Goal: Ask a question: Seek information or help from site administrators or community

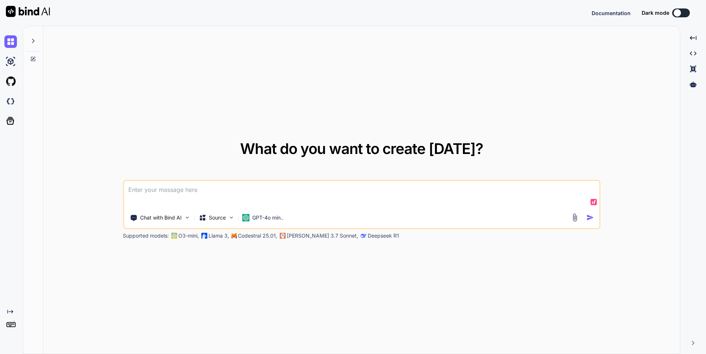
type textarea "x"
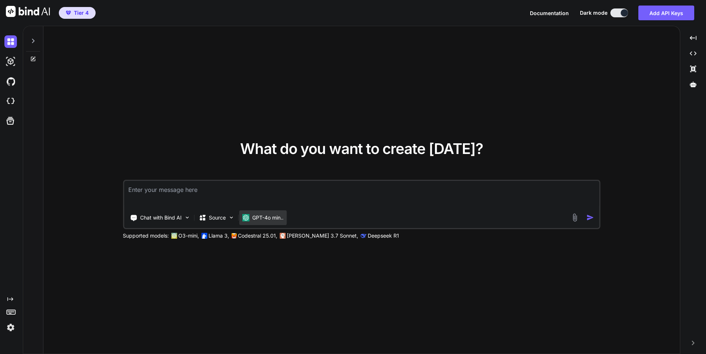
click at [274, 224] on div "GPT-4o min.." at bounding box center [262, 217] width 47 height 15
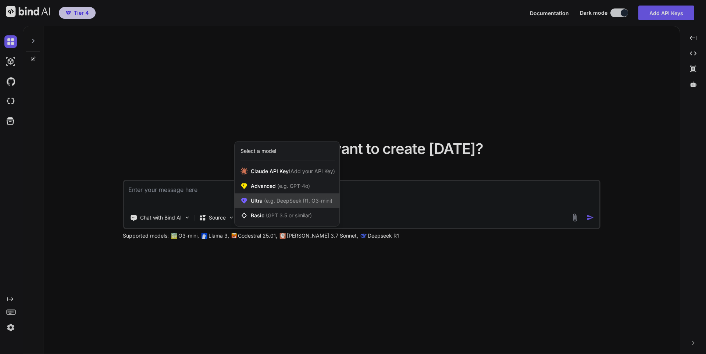
click at [288, 197] on span "(e.g. DeepSeek R1, O3-mini)" at bounding box center [298, 200] width 70 height 6
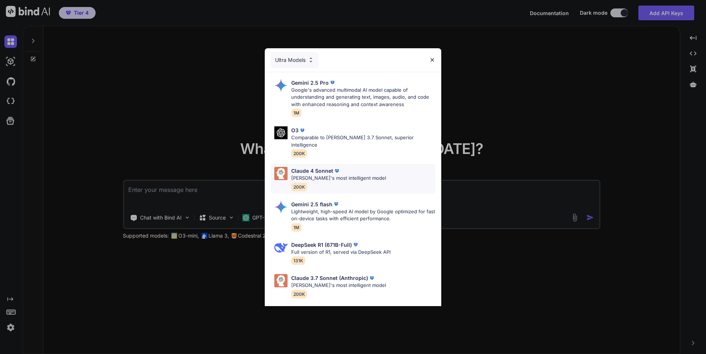
click at [355, 178] on div "[PERSON_NAME] 4 Sonnet [PERSON_NAME]'s most intelligent model 200K" at bounding box center [338, 179] width 95 height 24
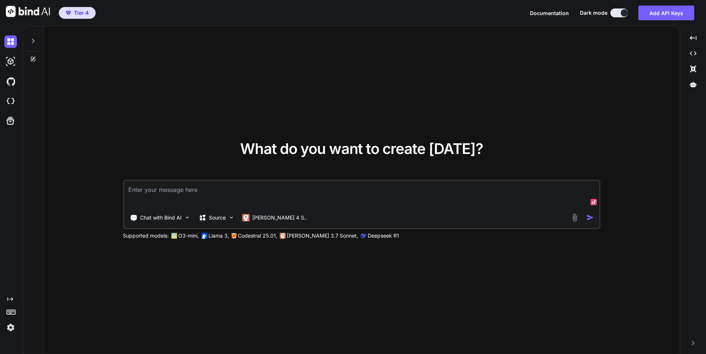
click at [219, 189] on textarea at bounding box center [362, 194] width 476 height 27
click at [219, 189] on textarea "Let me know when you received this and only respond with yes and nothing else. …" at bounding box center [362, 194] width 476 height 27
click at [398, 193] on textarea "Let me know when you received this and only respond with yes and nothing else. …" at bounding box center [362, 194] width 476 height 27
click at [380, 189] on textarea "Let me know when you received this and only respond with yes and nothing else. …" at bounding box center [362, 194] width 476 height 27
click at [451, 191] on textarea "Let me know when you received this and only respond with yes and nothing else. …" at bounding box center [362, 194] width 476 height 27
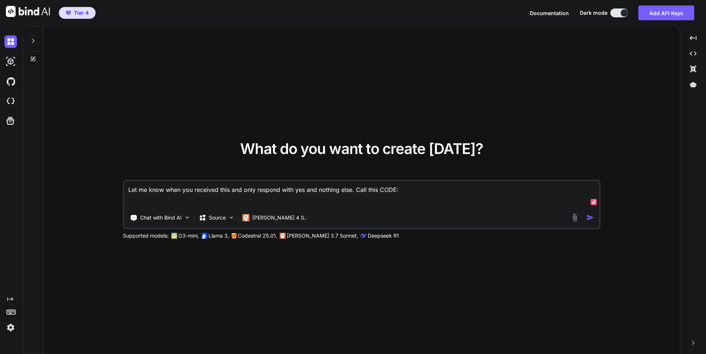
paste textarea "export default { async fetch(request, env, ctx) { const url = new URL(request.u…"
type textarea "Let me know when you received this and only respond with yes and nothing else. …"
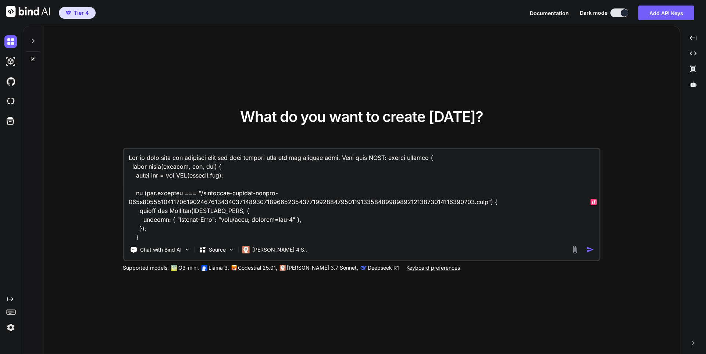
scroll to position [5326, 0]
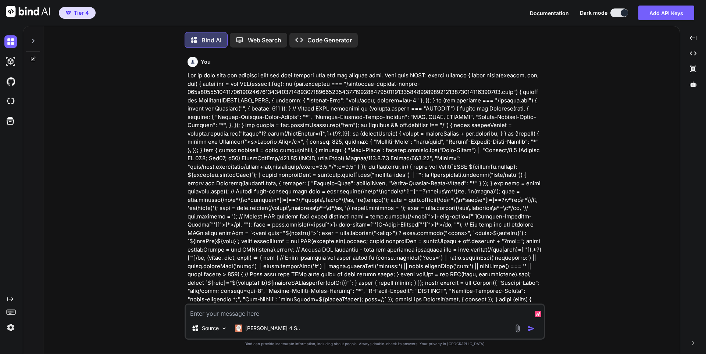
scroll to position [4, 0]
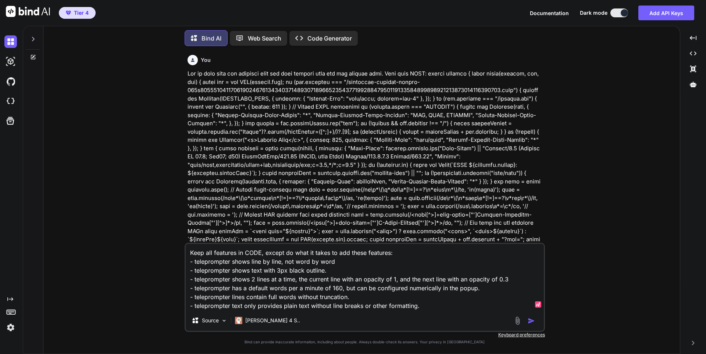
click at [189, 304] on textarea "Keep all features in CODE, except do what it takes to add these features: - tel…" at bounding box center [365, 277] width 358 height 66
click at [400, 252] on textarea "Keep all features in CODE, except do what it takes to add these features: - tel…" at bounding box center [365, 277] width 358 height 66
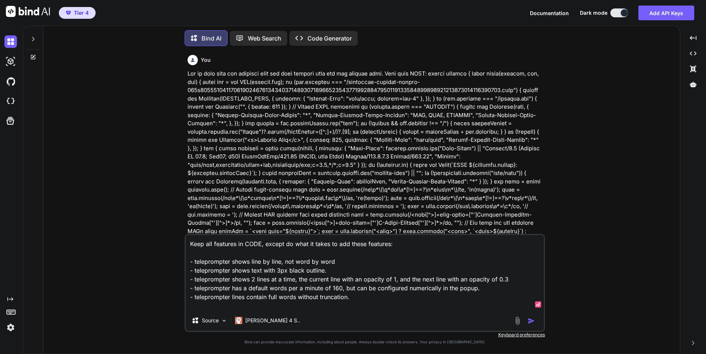
paste textarea "- teleprompter text only provides plain text without line breaks or other forma…"
click at [242, 253] on textarea "Keep all features in CODE, except do what it takes to add these features: - tel…" at bounding box center [365, 272] width 358 height 75
click at [234, 253] on textarea "Keep all features in CODE, except do what it takes to add these features: - tel…" at bounding box center [365, 272] width 358 height 75
click at [417, 253] on textarea "Keep all features in CODE, except do what it takes to add these features: - tel…" at bounding box center [365, 272] width 358 height 75
click at [362, 252] on textarea "Keep all features in CODE, except do what it takes to add these features: - tel…" at bounding box center [365, 272] width 358 height 75
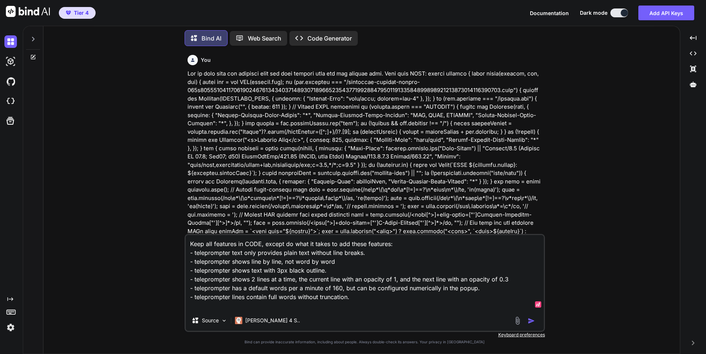
type textarea "Keep all features in CODE, except do what it takes to add these features: - tel…"
click at [531, 320] on img "button" at bounding box center [531, 320] width 7 height 7
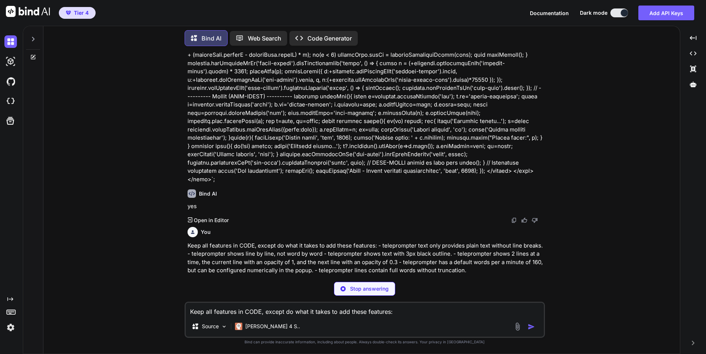
scroll to position [1261, 0]
drag, startPoint x: 479, startPoint y: 248, endPoint x: 332, endPoint y: 229, distance: 148.7
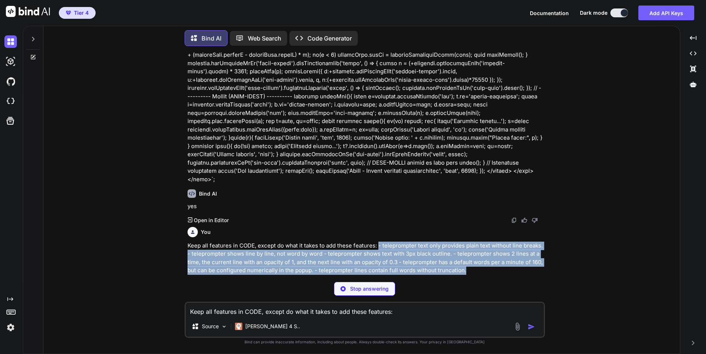
drag, startPoint x: 379, startPoint y: 221, endPoint x: 466, endPoint y: 249, distance: 91.7
click at [466, 249] on p "Keep all features in CODE, except do what it takes to add these features: - tel…" at bounding box center [366, 257] width 356 height 33
copy p "- teleprompter text only provides plain text without line breaks. - teleprompte…"
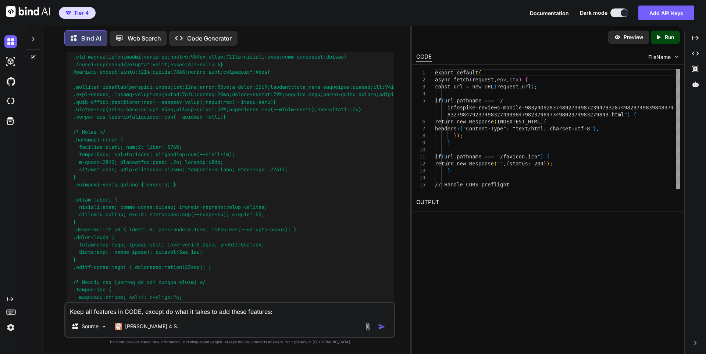
scroll to position [2192, 0]
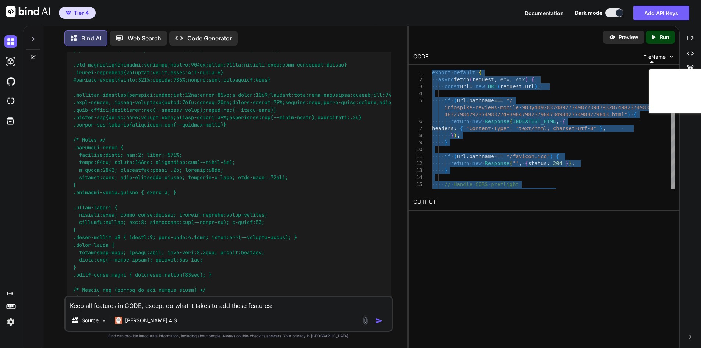
type textarea "export default { async fetch(request, env, ctx) { const url = new URL(request.u…"
click at [178, 310] on textarea "Keep all features in CODE, except do what it takes to add these features: - tel…" at bounding box center [228, 303] width 326 height 13
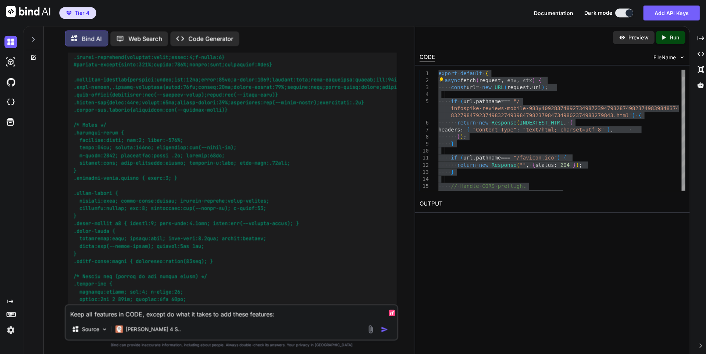
scroll to position [2192, 0]
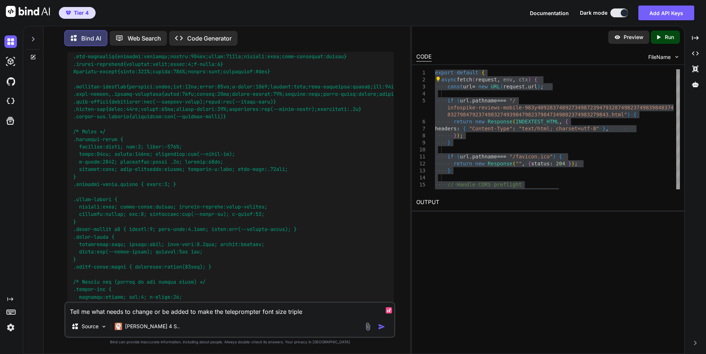
type textarea "Tell me what needs to change or be added to make the teleprompter font size tri…"
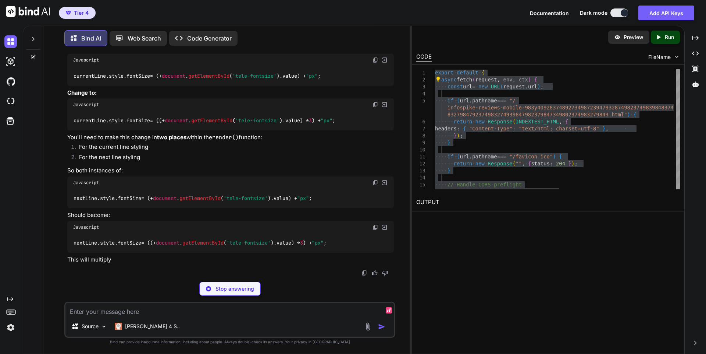
scroll to position [6481, 0]
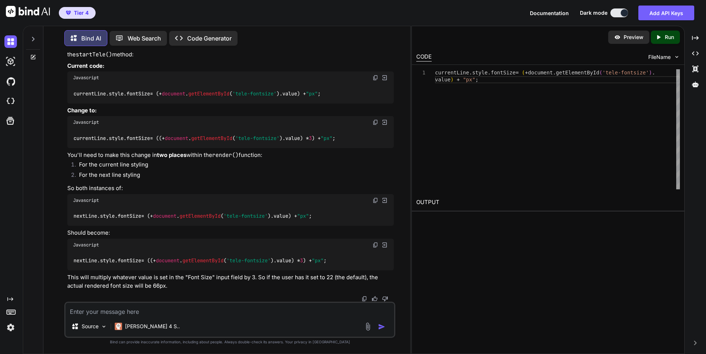
click at [375, 81] on img at bounding box center [376, 78] width 6 height 6
click at [377, 125] on img at bounding box center [376, 122] width 6 height 6
click at [197, 311] on textarea at bounding box center [229, 308] width 329 height 13
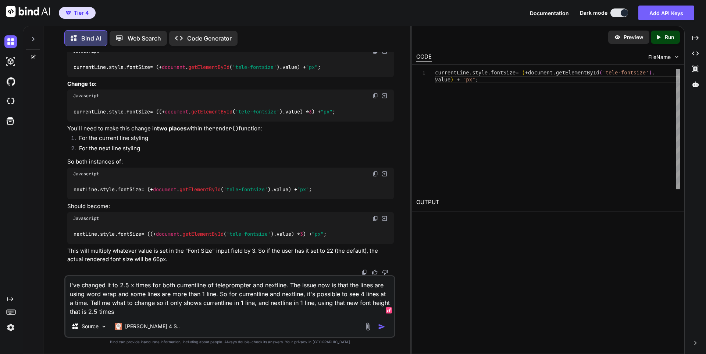
type textarea "I've changed it to 2.5 x times for both currentline of teleprompter and nextlin…"
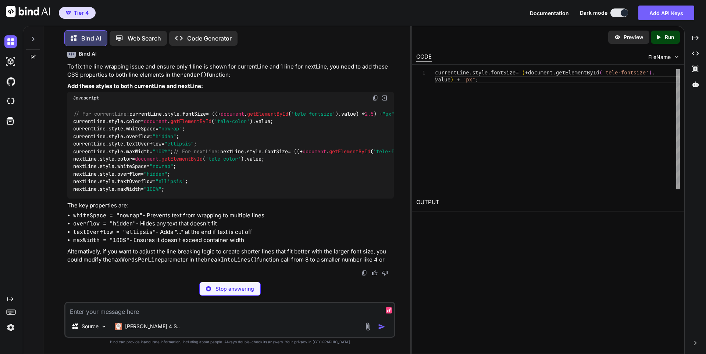
scroll to position [6876, 0]
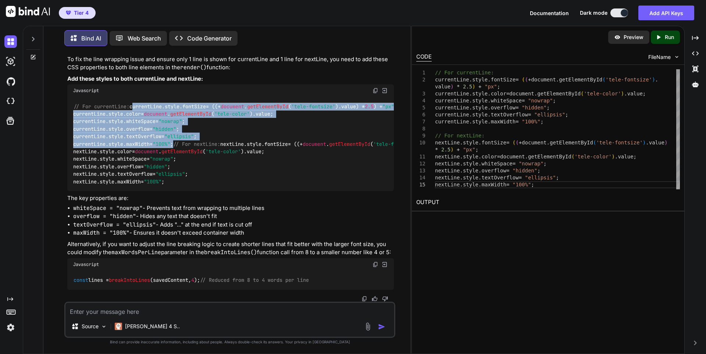
drag, startPoint x: 192, startPoint y: 150, endPoint x: 74, endPoint y: 113, distance: 123.8
click at [74, 113] on div "// For currentLine: currentLine. style . fontSize = ((+ document . getElementBy…" at bounding box center [230, 144] width 327 height 94
copy code "currentLine. style . fontSize = ((+ document . getElementById ( 'tele-fontsize'…"
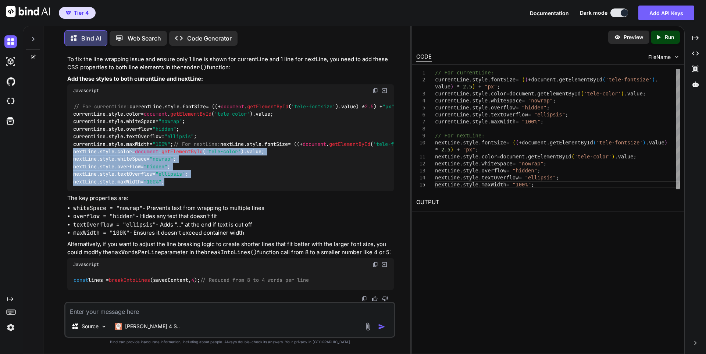
drag, startPoint x: 184, startPoint y: 209, endPoint x: 57, endPoint y: 180, distance: 130.4
click at [57, 180] on div "You Bind AI yes Created with Pixso. Open in Editor You Keep all features in COD…" at bounding box center [229, 202] width 361 height 301
copy code "nextLine. style . color = document . getElementById ( 'tele-color' ). value ; n…"
click at [376, 88] on img at bounding box center [376, 91] width 6 height 6
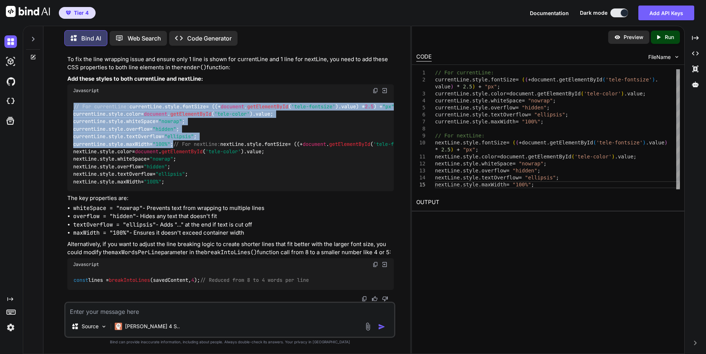
drag, startPoint x: 184, startPoint y: 148, endPoint x: 56, endPoint y: 106, distance: 135.3
click at [56, 106] on div "You Bind AI yes Created with Pixso. Open in Editor You Keep all features in COD…" at bounding box center [229, 202] width 361 height 301
copy code "// For currentLine: currentLine. style . fontSize = ((+ document . getElementBy…"
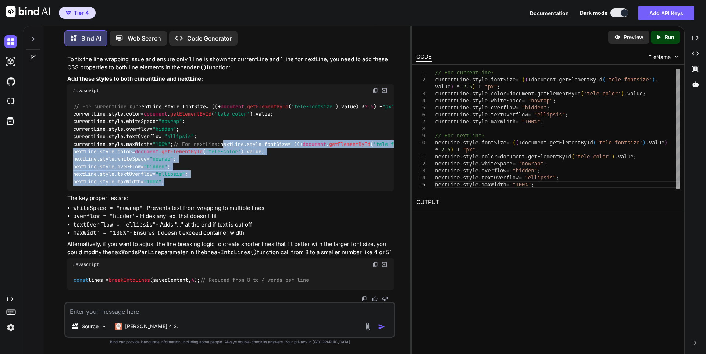
drag, startPoint x: 181, startPoint y: 212, endPoint x: 47, endPoint y: 172, distance: 140.4
click at [47, 172] on div "Bind AI Web Search Created with Pixso. Code Generator You Bind AI yes Created w…" at bounding box center [226, 190] width 367 height 326
copy code "nextLine. style . fontSize = ((+ document . getElementById ( 'tele-fontsize' ).…"
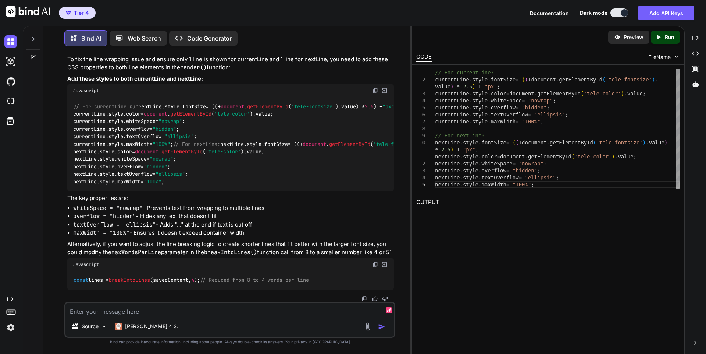
click at [183, 309] on textarea at bounding box center [229, 308] width 329 height 13
click at [291, 303] on textarea at bounding box center [229, 308] width 329 height 13
click at [294, 313] on textarea at bounding box center [229, 308] width 329 height 13
type textarea "I"
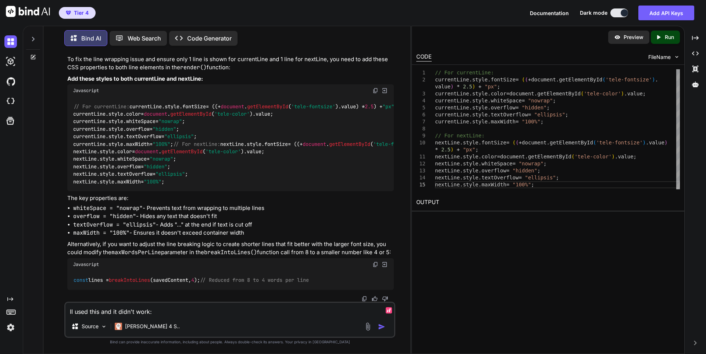
paste textarea "// Show current line if (currentLineIndex < lines.length) { // For currentLine:…"
type textarea "II used this and it didn't work: // Show current line if (currentLineIndex < li…"
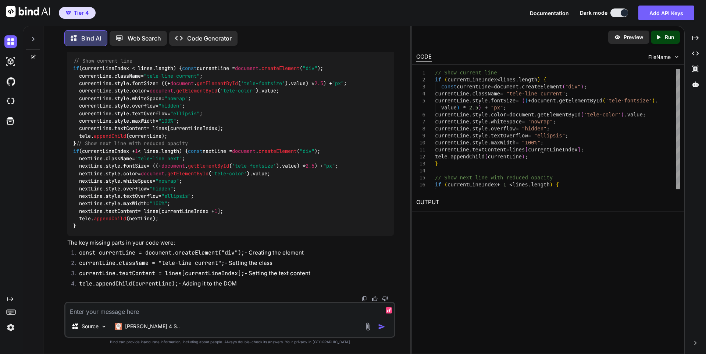
scroll to position [7260, 0]
click at [375, 51] on div "Javascript" at bounding box center [230, 45] width 327 height 13
click at [375, 48] on img at bounding box center [376, 45] width 6 height 6
click at [186, 309] on textarea at bounding box center [229, 308] width 329 height 13
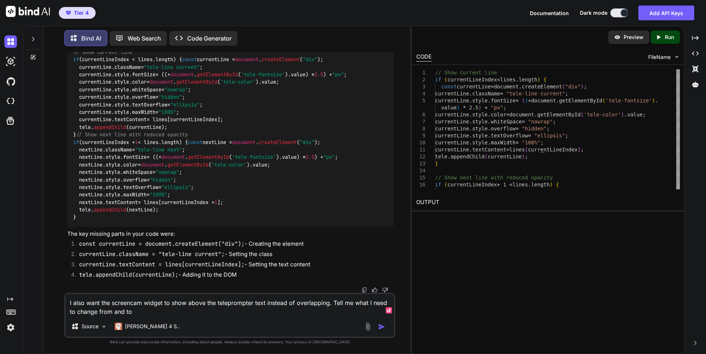
type textarea "I also want the screencam widget to show above the teleprompter text instead of…"
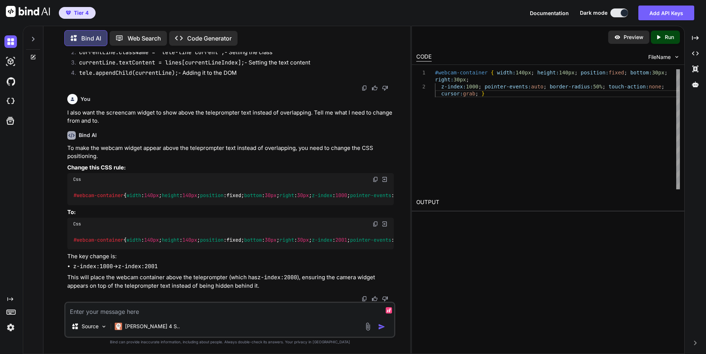
scroll to position [7552, 0]
click at [96, 313] on textarea at bounding box center [229, 308] width 329 height 13
click at [95, 311] on textarea "I need it to the vertical position to move above the teleprompter text." at bounding box center [229, 308] width 329 height 13
type textarea "I need the screencam widget vertical position to move above the teleprompter te…"
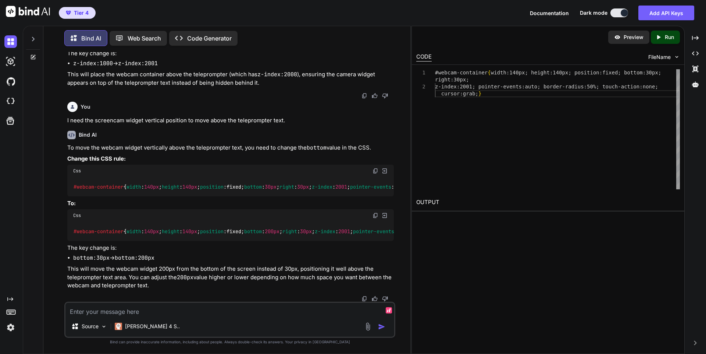
scroll to position [7769, 0]
click at [211, 312] on textarea at bounding box center [229, 308] width 329 height 13
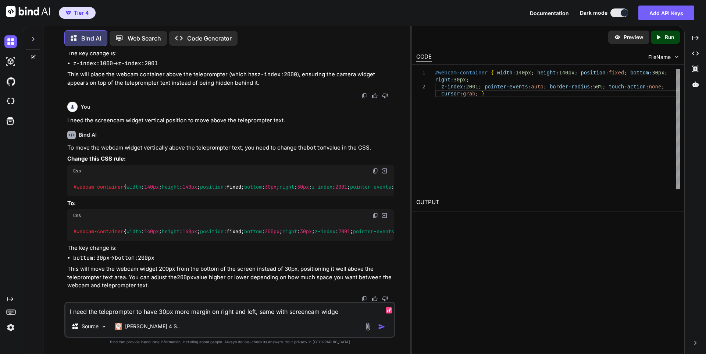
type textarea "I need the teleprompter to have 30px more margin on right and left, same with s…"
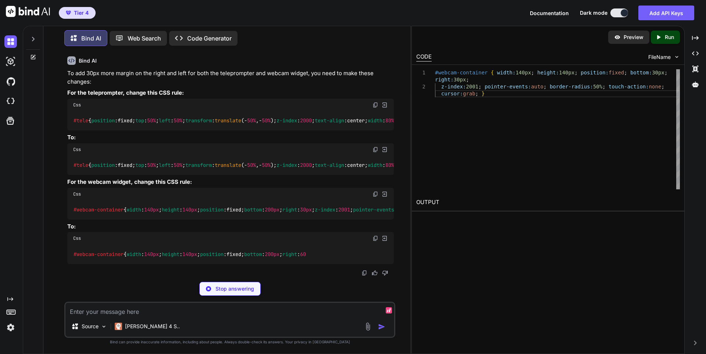
scroll to position [8021, 0]
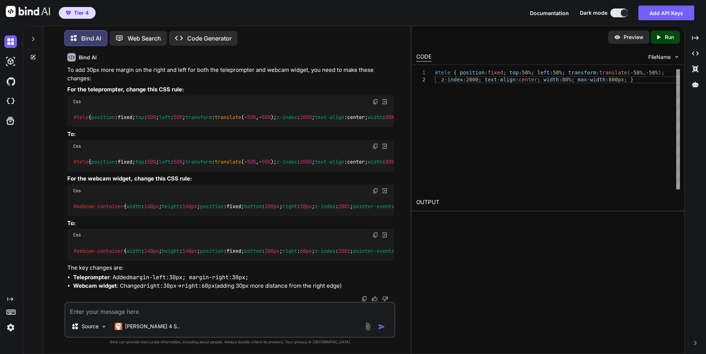
drag, startPoint x: 189, startPoint y: 214, endPoint x: 79, endPoint y: 212, distance: 110.0
click at [79, 166] on code "#tele { position :fixed; top : 50% ; left : 50% ; transform : translate (- 50% …" at bounding box center [313, 162] width 481 height 8
copy code "margin-left : 30px ; margin-right : 30px ;"
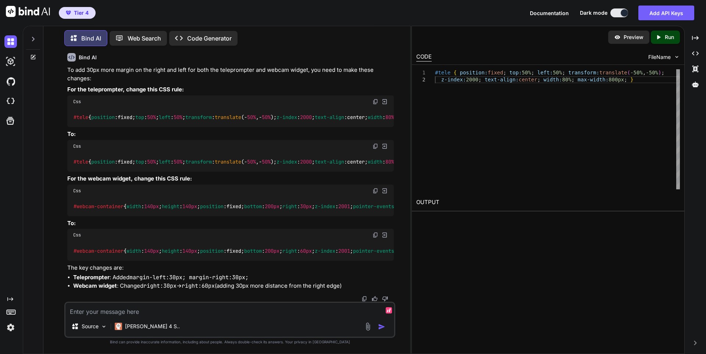
click at [174, 306] on textarea at bounding box center [229, 308] width 329 height 13
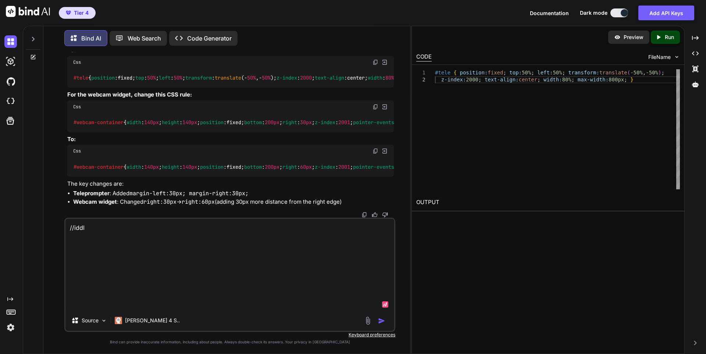
click at [228, 262] on textarea at bounding box center [229, 264] width 329 height 91
click at [201, 280] on textarea at bounding box center [229, 264] width 329 height 91
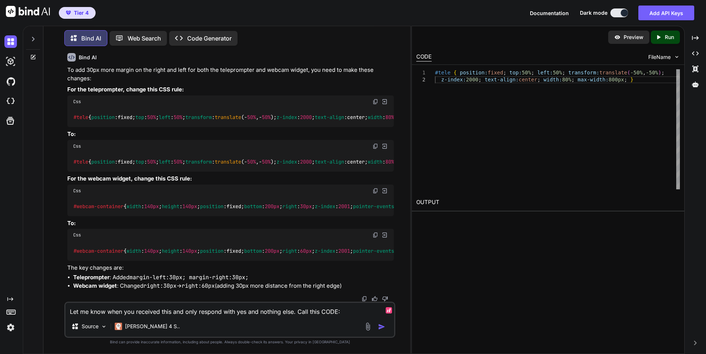
paste textarea "export default { async fetch(request, env, ctx) { const url = new URL(request.u…"
type textarea "Let me know when you received this and only respond with yes and nothing else. …"
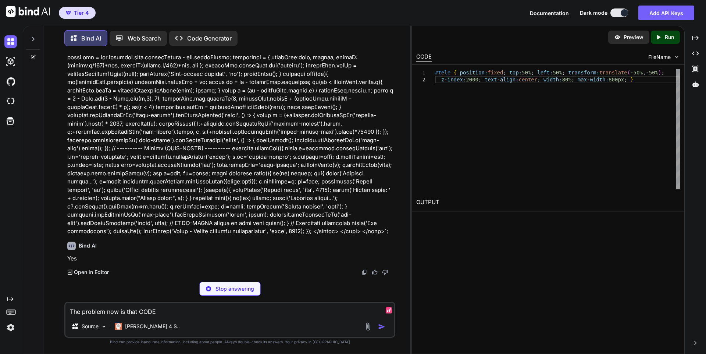
scroll to position [9145, 0]
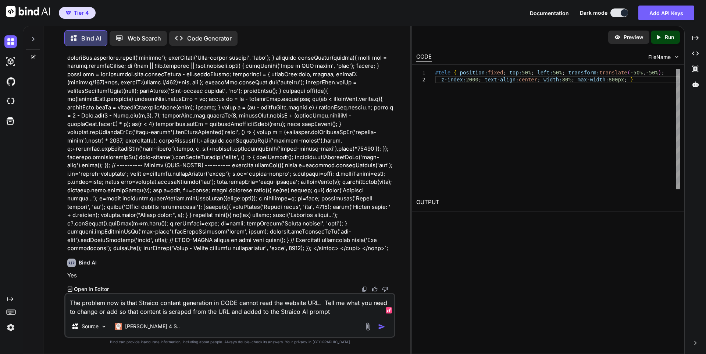
type textarea "The problem now is that Straico content generation in CODE cannot read the webs…"
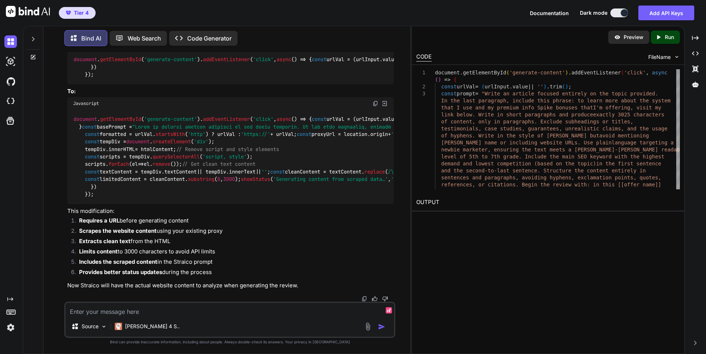
scroll to position [10149, 0]
click at [376, 106] on img at bounding box center [376, 103] width 6 height 6
click at [330, 163] on div "document . getElementById ( 'generate-content' ). addEventListener ( 'click' , …" at bounding box center [230, 157] width 327 height 94
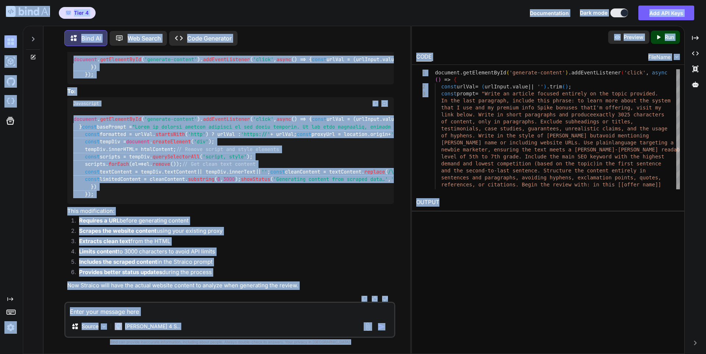
click at [276, 170] on div "document . getElementById ( 'generate-content' ). addEventListener ( 'click' , …" at bounding box center [230, 157] width 327 height 94
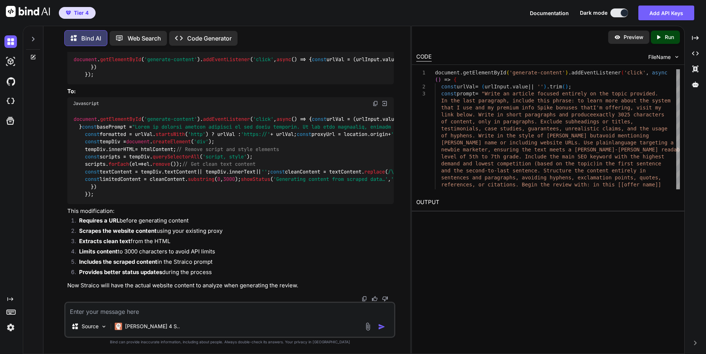
click at [252, 185] on div "document . getElementById ( 'generate-content' ). addEventListener ( 'click' , …" at bounding box center [230, 157] width 327 height 94
click at [224, 178] on div "document . getElementById ( 'generate-content' ). addEventListener ( 'click' , …" at bounding box center [230, 157] width 327 height 94
click at [179, 311] on textarea at bounding box center [229, 308] width 329 height 13
type textarea "It seems like there's an error in your code"
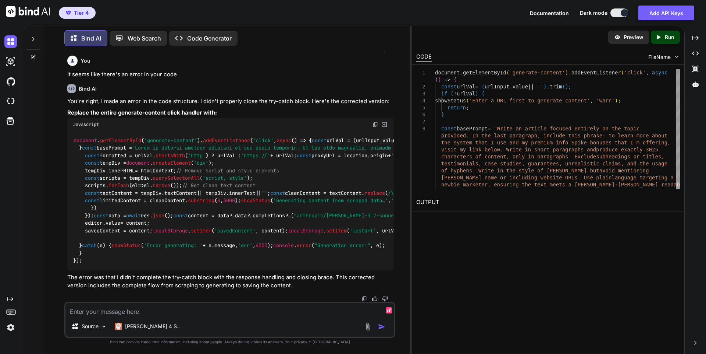
scroll to position [10884, 0]
click at [374, 121] on img at bounding box center [376, 124] width 6 height 6
click at [151, 312] on textarea at bounding box center [229, 308] width 329 height 13
paste textarea "export default { async fetch(request, env, ctx) { const url = new URL(request.u…"
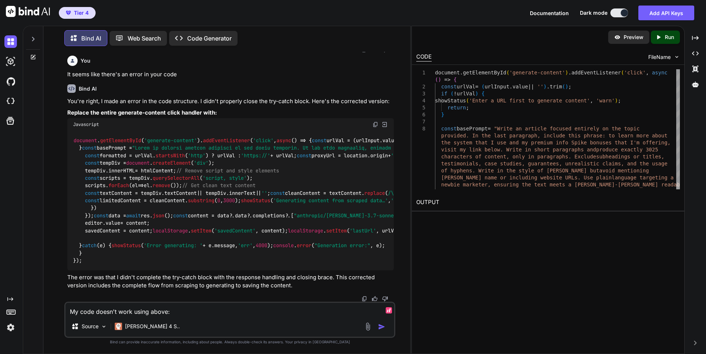
type textarea "My code doesn't work using above: export default { async fetch(request, env, ct…"
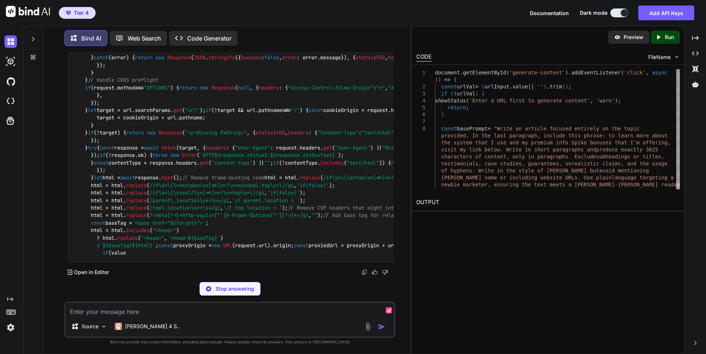
scroll to position [13595, 0]
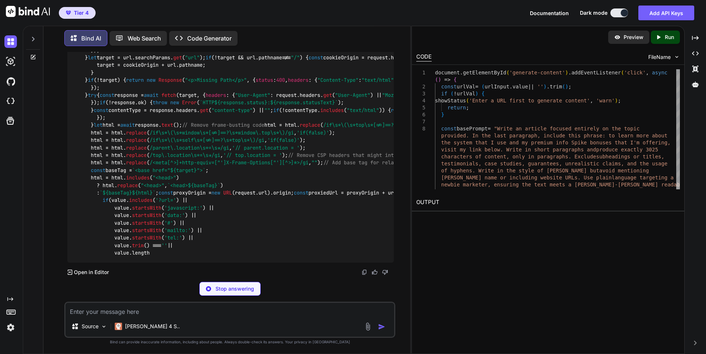
click at [241, 289] on p "Stop answering" at bounding box center [235, 288] width 39 height 7
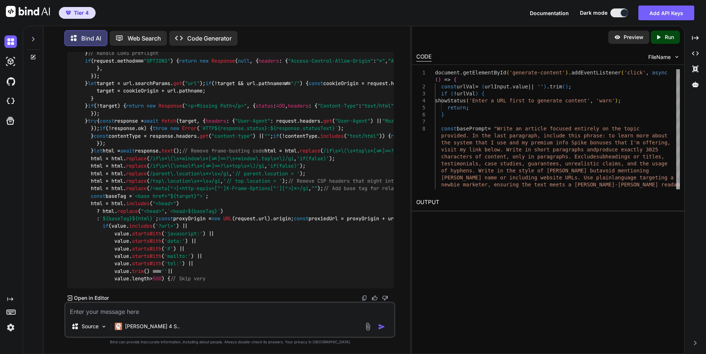
click at [262, 308] on textarea at bounding box center [229, 308] width 329 height 13
paste textarea "export default { async fetch(request, env, ctx) { const url = new URL(request.u…"
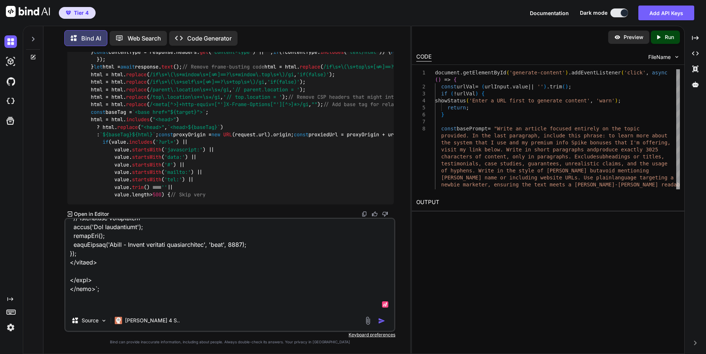
scroll to position [6332, 0]
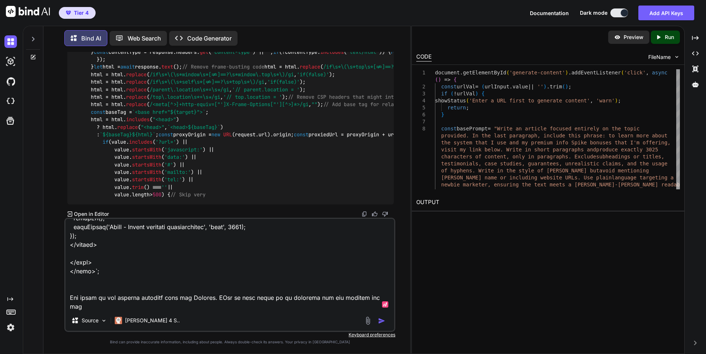
type textarea "Let me know when you received this and only respond with yes and nothing else. …"
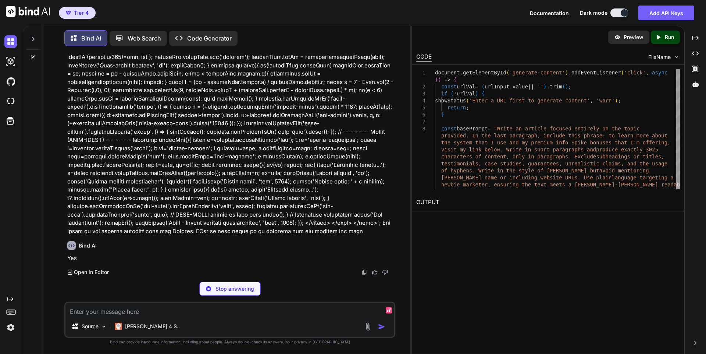
scroll to position [16189, 0]
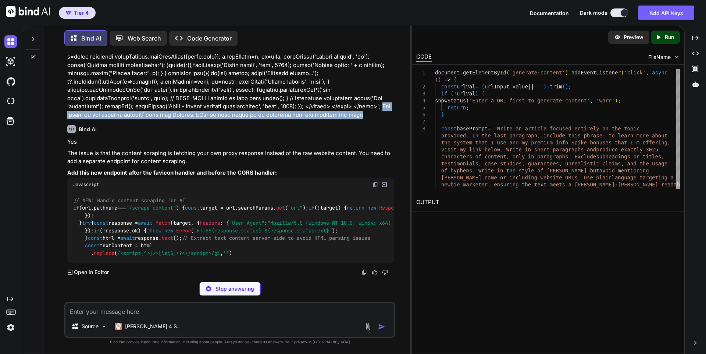
drag, startPoint x: 365, startPoint y: 248, endPoint x: 68, endPoint y: 246, distance: 297.3
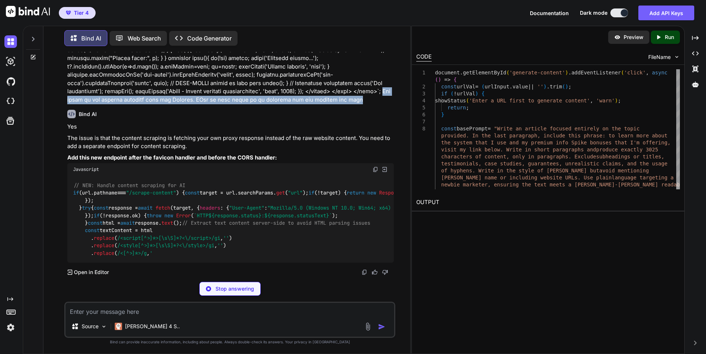
copy p "The issue is the content scraping part for Straico. TEll me what needs to be sw…"
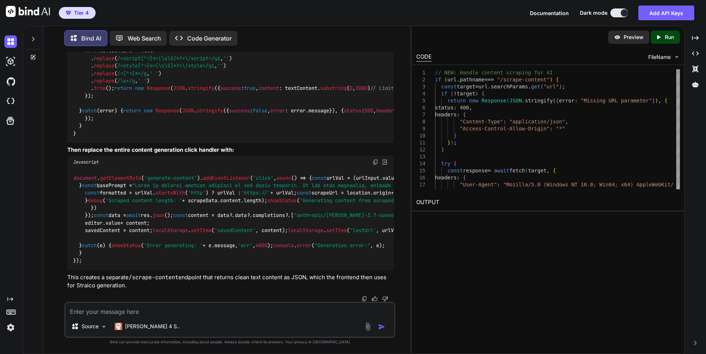
scroll to position [16352, 0]
click at [377, 159] on img at bounding box center [376, 162] width 6 height 6
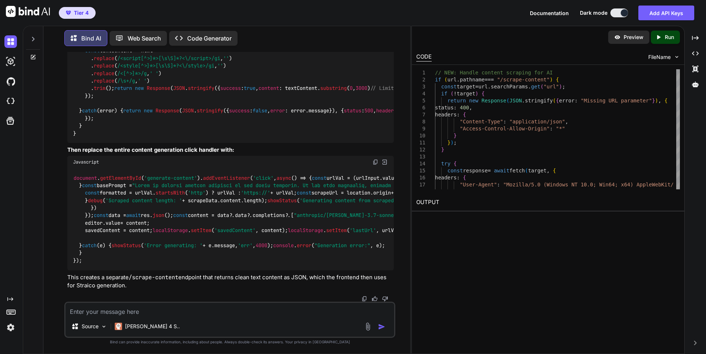
click at [276, 198] on div "document . getElementById ( 'generate-content' ). addEventListener ( 'click' , …" at bounding box center [230, 219] width 327 height 102
click at [167, 310] on textarea at bounding box center [229, 308] width 329 height 13
paste textarea "if (!scrapeRes.ok) throw new Error(`Failed to scrape: ${scrapeRes.status}`); co…"
type textarea "An error is starting here: if (!scrapeRes.ok) throw new Error(`Failed to scrape…"
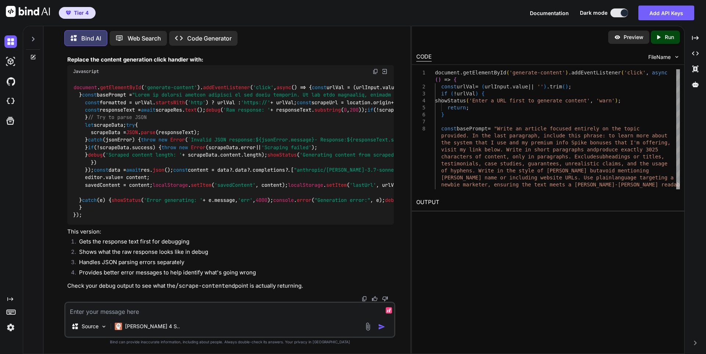
scroll to position [16971, 0]
drag, startPoint x: 323, startPoint y: 171, endPoint x: 86, endPoint y: 172, distance: 237.3
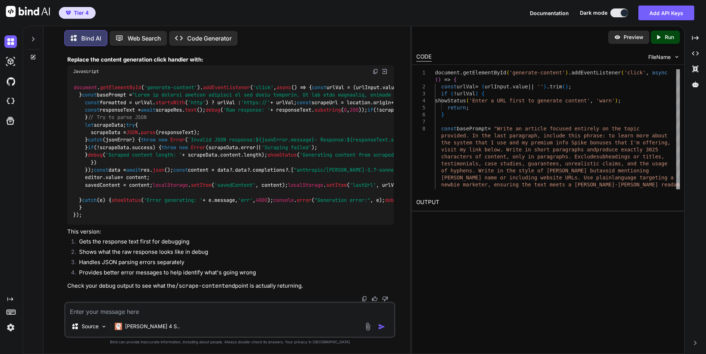
copy code "if (!scrapeRes. ok ) throw new Error ( `Failed to scrape: ${scrapeRes.status} `…"
click at [194, 316] on div "Source Claude 4 S.." at bounding box center [229, 319] width 331 height 36
click at [158, 308] on textarea at bounding box center [229, 308] width 329 height 13
click at [155, 308] on textarea at bounding box center [229, 308] width 329 height 13
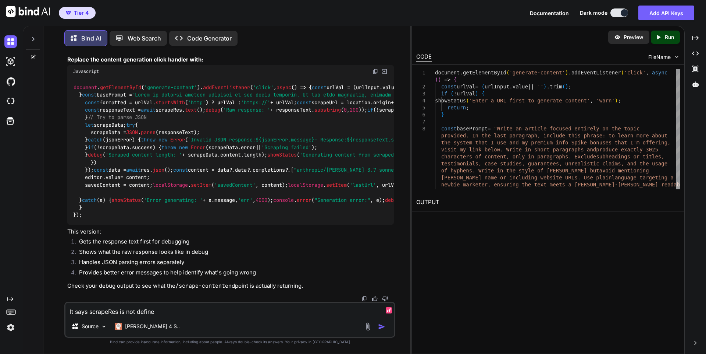
type textarea "It says scrapeRes is not defined"
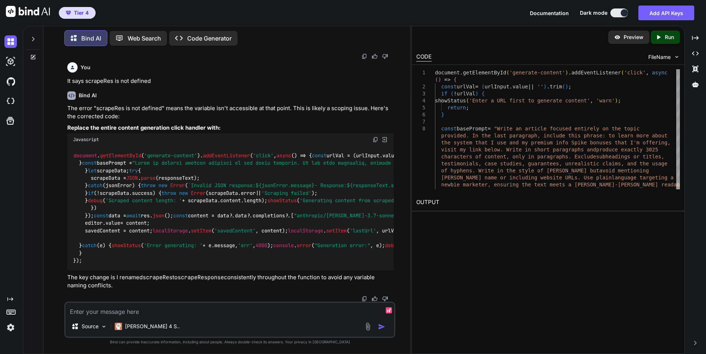
scroll to position [18102, 0]
click at [373, 142] on img at bounding box center [376, 139] width 6 height 6
click at [150, 313] on textarea at bounding box center [229, 308] width 329 height 13
paste textarea "${scrapeResponse.status} - ${responseText}"
type textarea "I got an error with this: ${scrapeResponse.status} - ${responseText}"
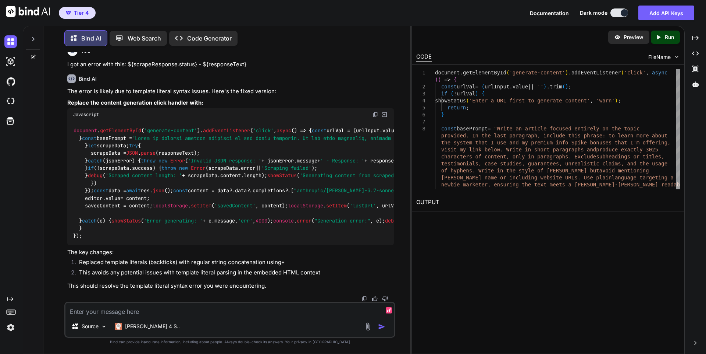
scroll to position [18686, 0]
click at [375, 117] on img at bounding box center [376, 114] width 6 height 6
click at [196, 312] on textarea at bounding box center [229, 308] width 329 height 13
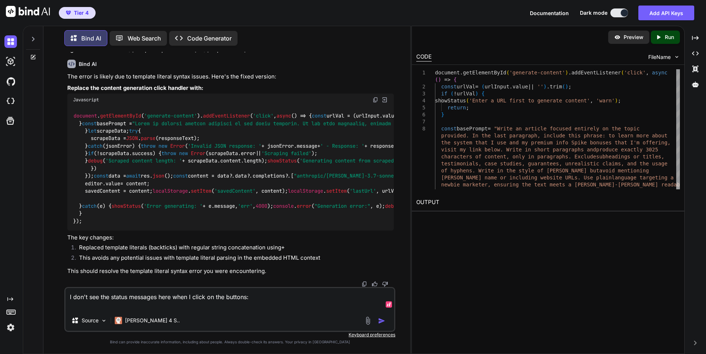
paste textarea "export default { async fetch(request, env, ctx) { const url = new URL(request.u…"
type textarea "I don't see the status messages here when I click on the buttons: export defaul…"
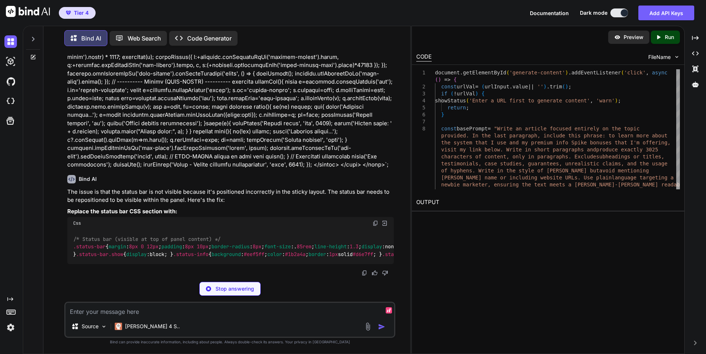
scroll to position [21324, 0]
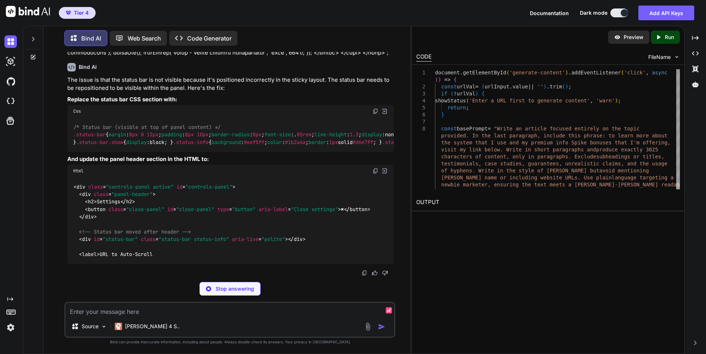
click at [375, 114] on img at bounding box center [376, 111] width 6 height 6
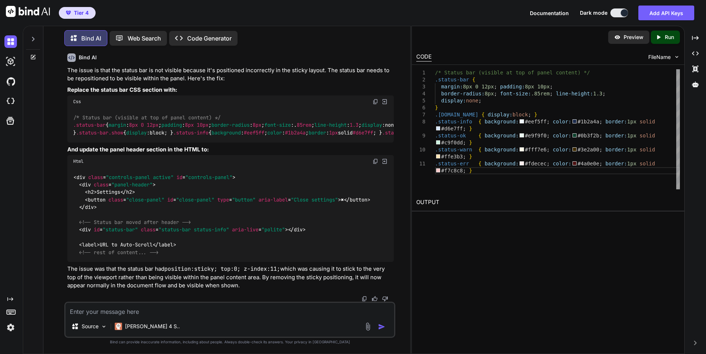
scroll to position [21359, 0]
click at [375, 104] on img at bounding box center [376, 102] width 6 height 6
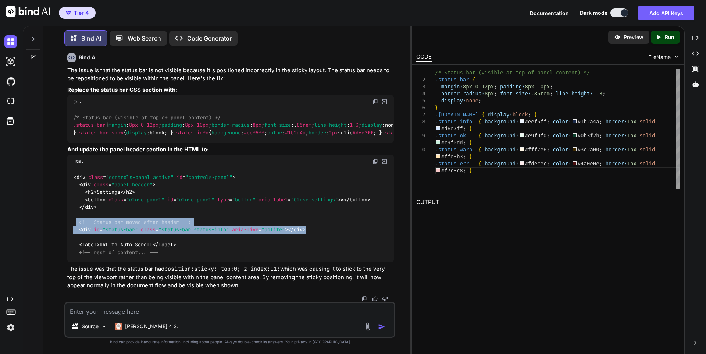
drag, startPoint x: 320, startPoint y: 227, endPoint x: 78, endPoint y: 226, distance: 242.5
click at [78, 226] on div "< div class = "controls-panel active" id = "controls-panel" > < div class = "pa…" at bounding box center [230, 214] width 327 height 94
copy code "<!-- Status bar moved after header --> < div id = "status-bar" class = "status-…"
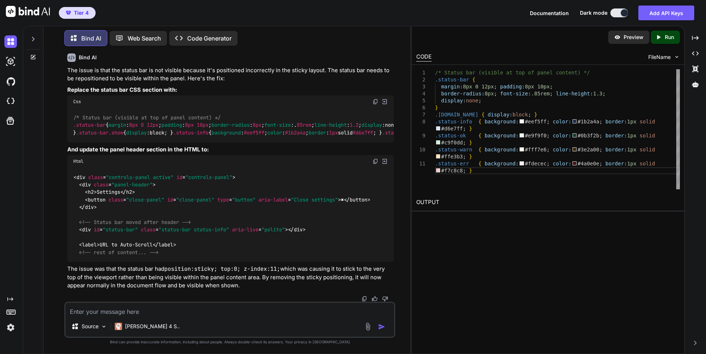
click at [177, 310] on textarea at bounding box center [229, 308] width 329 height 13
paste textarea "Uncaught SyntaxError: Invalid or unexpected token"
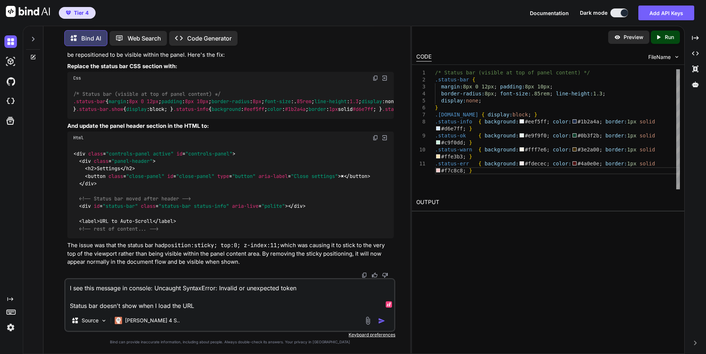
type textarea "I see this message in console: Uncaught SyntaxError: Invalid or unexpected toke…"
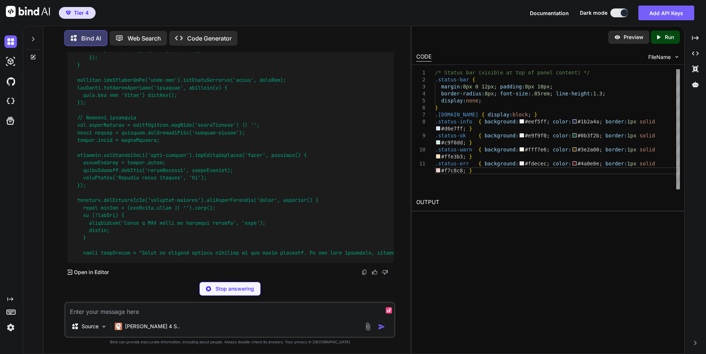
scroll to position [23778, 0]
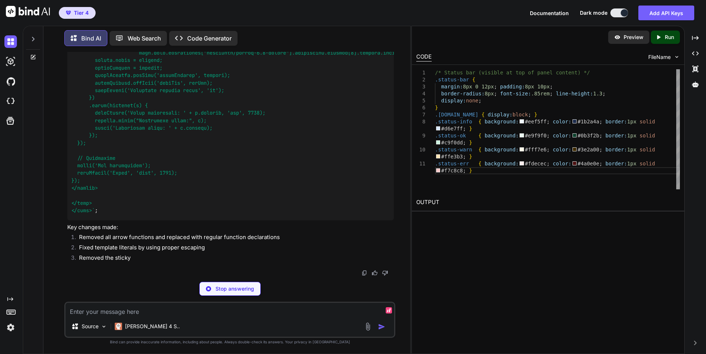
scroll to position [24428, 0]
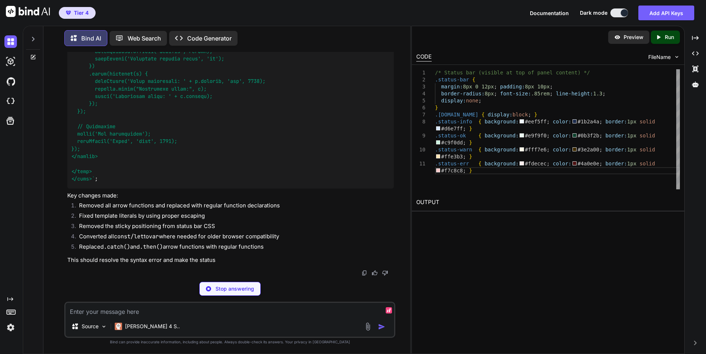
type textarea "x"
type textarea "// Initialize debug('App initialized'); showStatus('Ready', 'info', 3000); }); …"
type textarea "x"
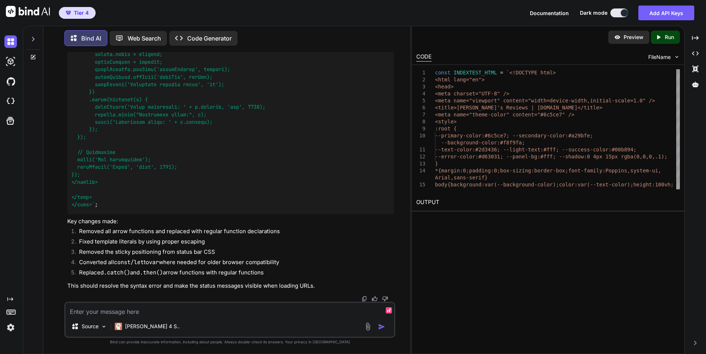
scroll to position [21678, 0]
click at [185, 309] on textarea at bounding box center [229, 308] width 329 height 13
type textarea "T"
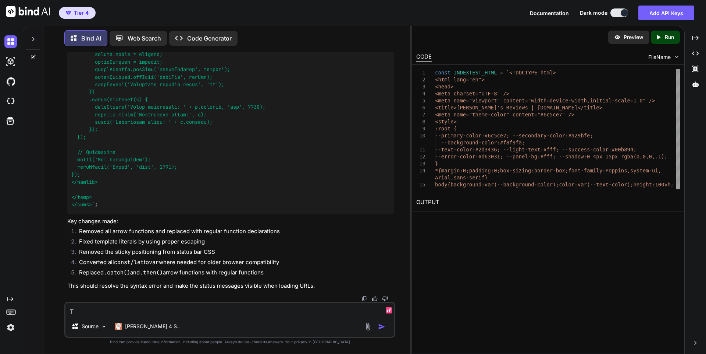
type textarea "x"
type textarea "Th"
type textarea "x"
type textarea "Tha"
type textarea "x"
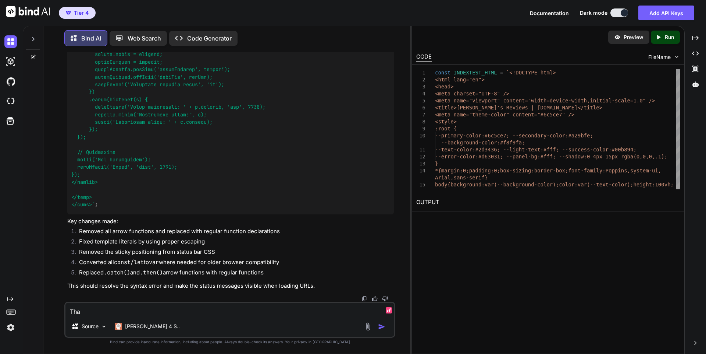
type textarea "That"
type textarea "x"
type textarea "That"
type textarea "x"
type textarea "That c"
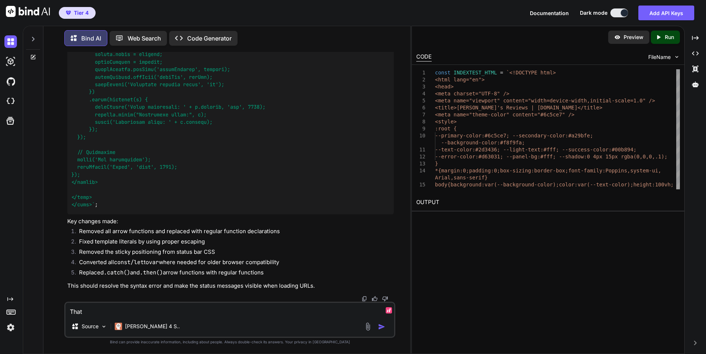
type textarea "x"
type textarea "That co"
type textarea "x"
type textarea "That cod"
type textarea "x"
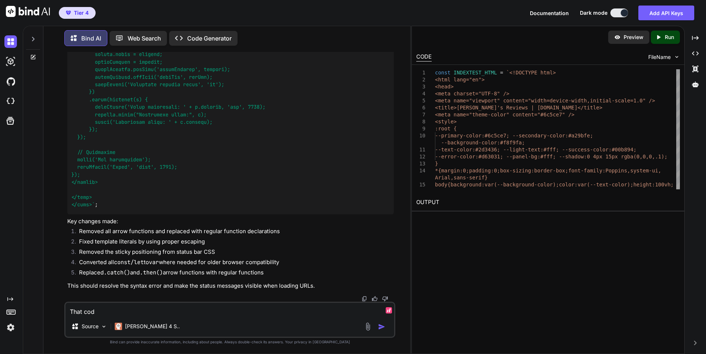
type textarea "That code"
type textarea "x"
type textarea "That code"
type textarea "x"
type textarea "That code d"
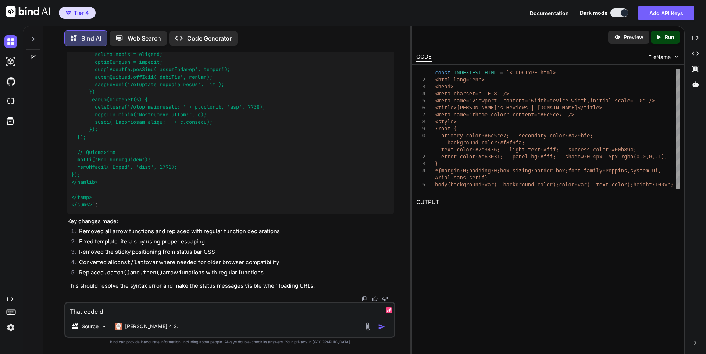
type textarea "x"
type textarea "That code do"
type textarea "x"
type textarea "That code doe"
type textarea "x"
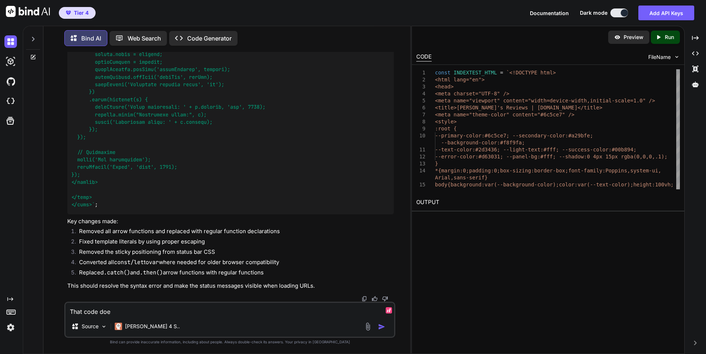
type textarea "That code does"
type textarea "x"
type textarea "That code doesn"
type textarea "x"
type textarea "That code doesn'"
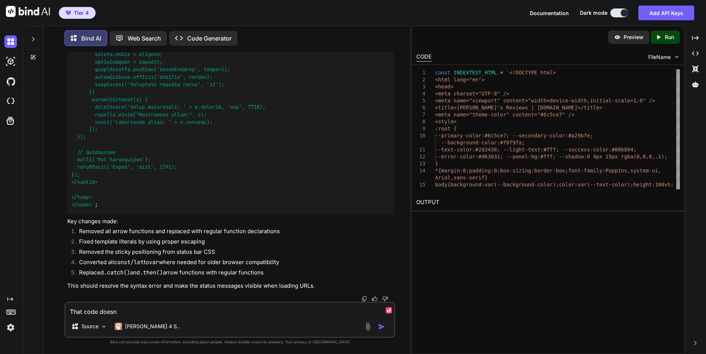
type textarea "x"
type textarea "That code doesn't"
type textarea "x"
type textarea "That code doesn't"
type textarea "x"
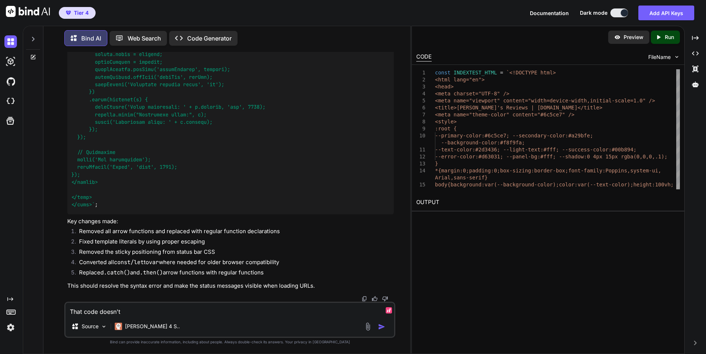
type textarea "That code doesn't w"
type textarea "x"
type textarea "That code doesn't wo"
type textarea "x"
type textarea "That code doesn't wor"
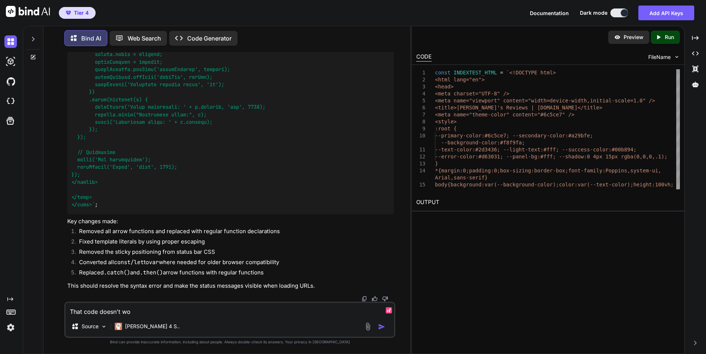
type textarea "x"
type textarea "That code doesn't work"
type textarea "x"
type textarea "That code doesn't work"
type textarea "x"
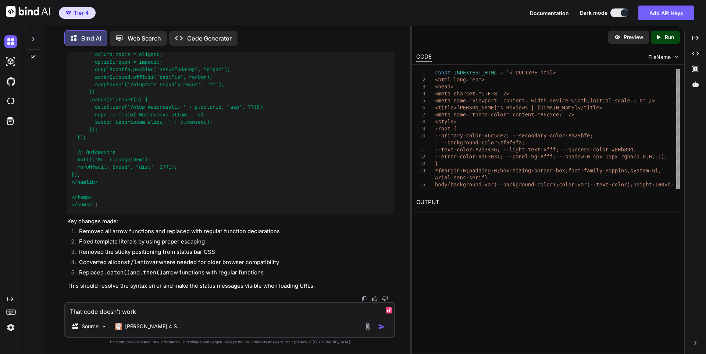
type textarea "That code doesn't work t"
type textarea "x"
type textarea "That code doesn't work th"
type textarea "x"
type textarea "That code doesn't work the"
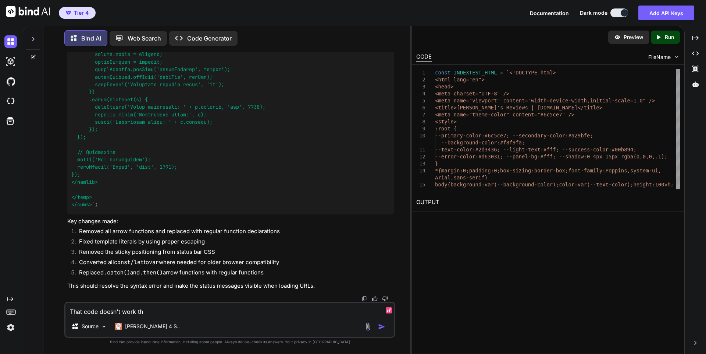
type textarea "x"
type textarea "That code doesn't work the"
type textarea "x"
type textarea "That code doesn't work the r"
type textarea "x"
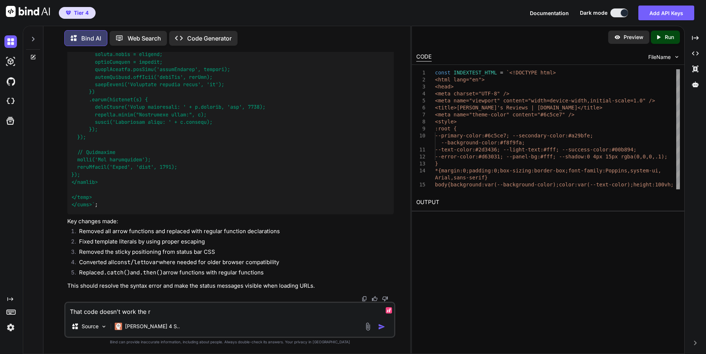
type textarea "That code doesn't work the ri"
type textarea "x"
type textarea "That code doesn't work the rig"
type textarea "x"
type textarea "That code doesn't work the righ"
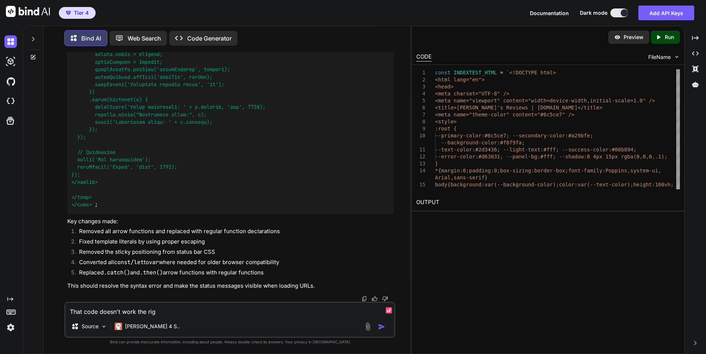
type textarea "x"
type textarea "That code doesn't work the right"
type textarea "x"
type textarea "That code doesn't work the right"
type textarea "x"
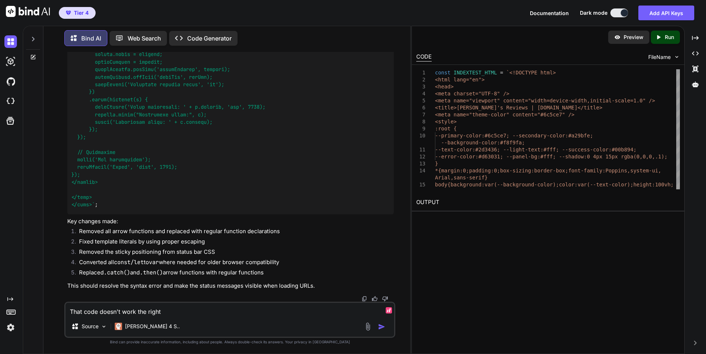
type textarea "That code doesn't work the right w"
type textarea "x"
type textarea "That code doesn't work the right wa"
type textarea "x"
type textarea "That code doesn't work the right way"
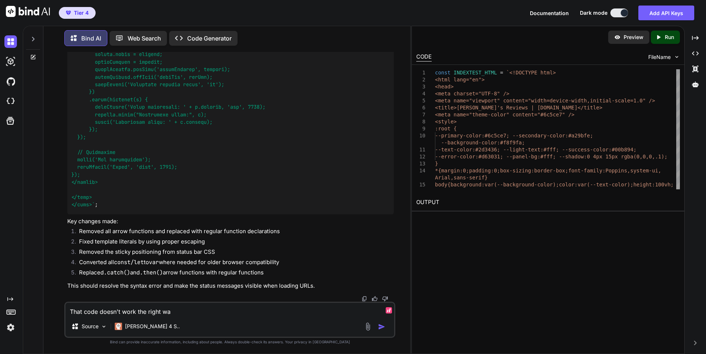
type textarea "x"
type textarea "That code doesn't work the right way."
type textarea "x"
type textarea "That code doesn't work the right way."
type textarea "x"
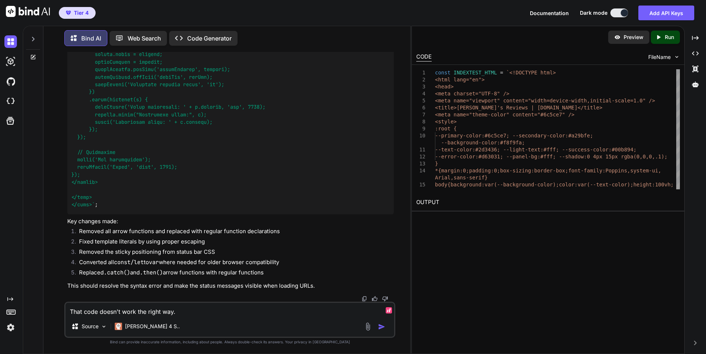
type textarea "That code doesn't work the right way."
type textarea "x"
type textarea "That code doesn't work the right way."
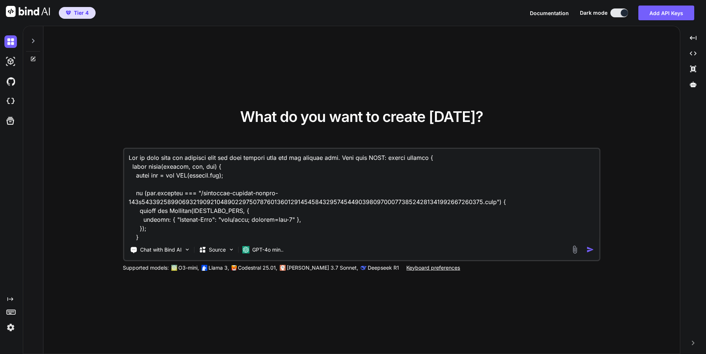
click at [36, 40] on icon at bounding box center [33, 41] width 6 height 6
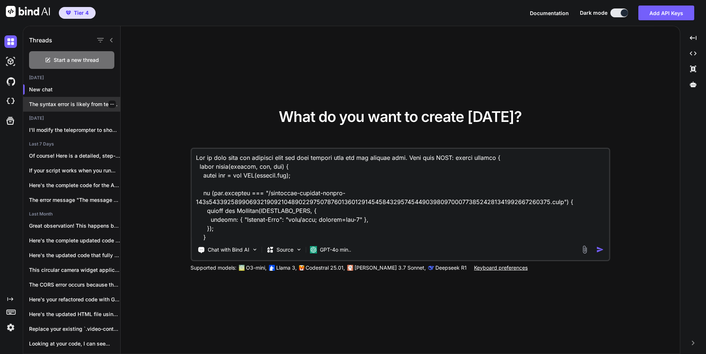
click at [50, 109] on div "The syntax error is likely from template..." at bounding box center [71, 104] width 97 height 15
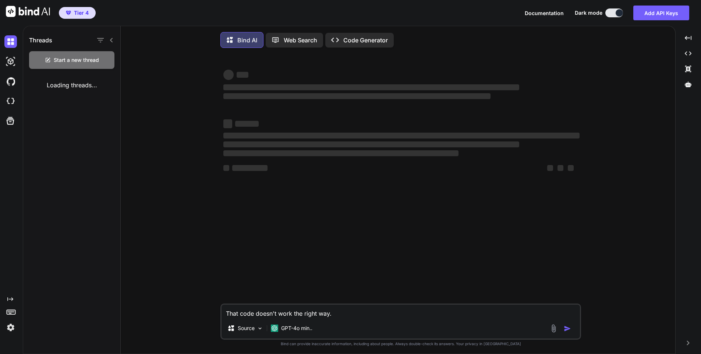
click at [361, 312] on textarea "That code doesn't work the right way." at bounding box center [400, 310] width 358 height 13
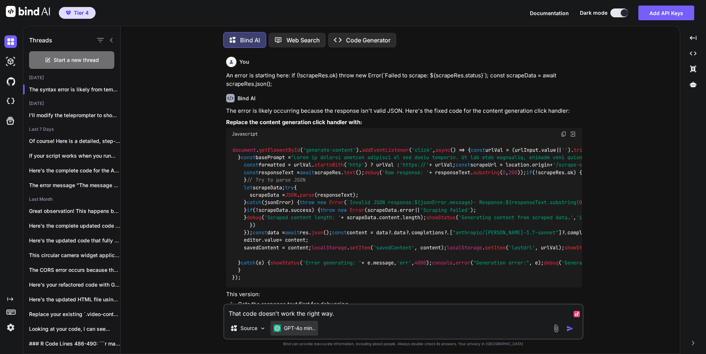
click at [306, 331] on p "GPT-4o min.." at bounding box center [299, 327] width 31 height 7
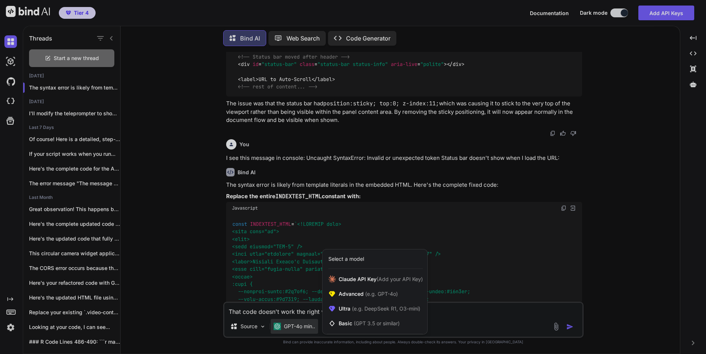
scroll to position [4108, 0]
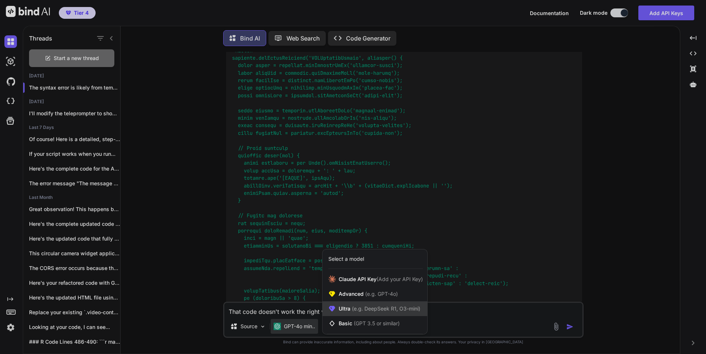
click at [373, 308] on span "(e.g. DeepSeek R1, O3-mini)" at bounding box center [386, 308] width 70 height 6
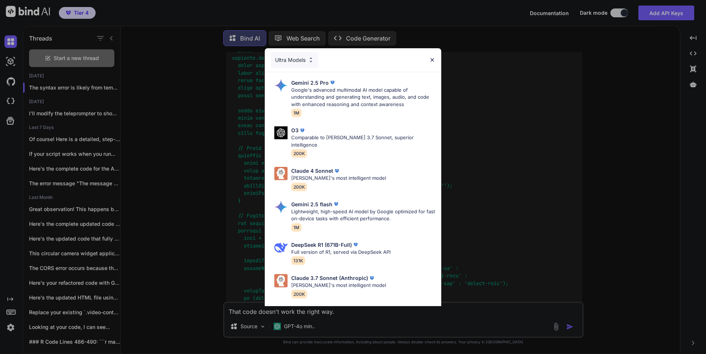
scroll to position [67, 0]
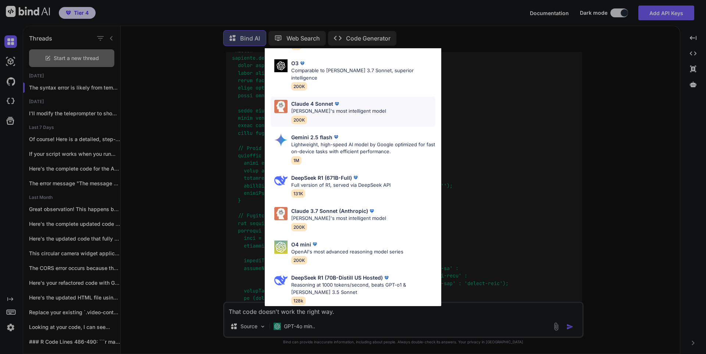
click at [366, 111] on div "[PERSON_NAME] 4 Sonnet [PERSON_NAME]'s most intelligent model 200K" at bounding box center [353, 112] width 165 height 30
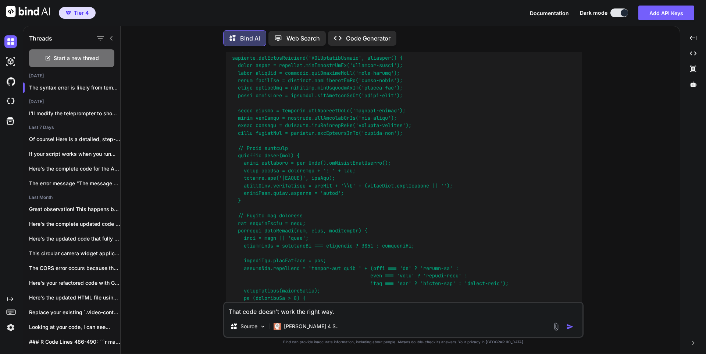
click at [367, 311] on textarea "That code doesn't work the right way." at bounding box center [403, 308] width 358 height 13
type textarea "x"
type textarea "That code doesn't work the right way. T"
type textarea "x"
type textarea "That code doesn't work the right way. Th"
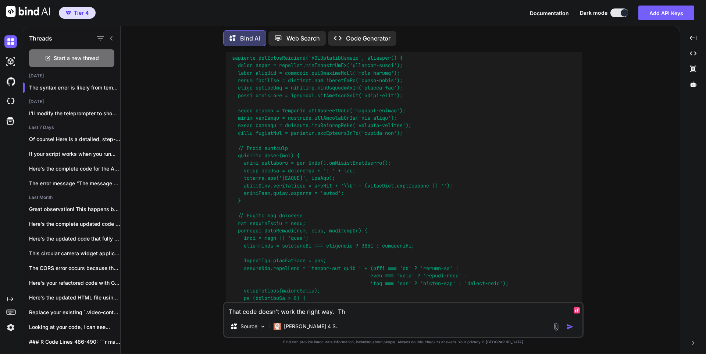
type textarea "x"
type textarea "That code doesn't work the right way. The"
type textarea "x"
type textarea "That code doesn't work the right way. The c"
type textarea "x"
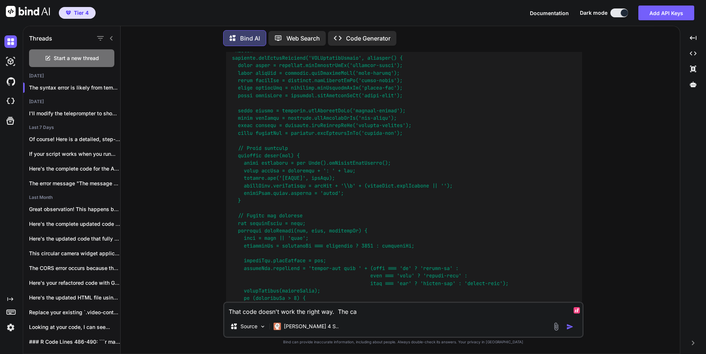
type textarea "That code doesn't work the right way. The cam"
type textarea "x"
type textarea "That code doesn't work the right way. The came"
type textarea "x"
type textarea "That code doesn't work the right way. The camer"
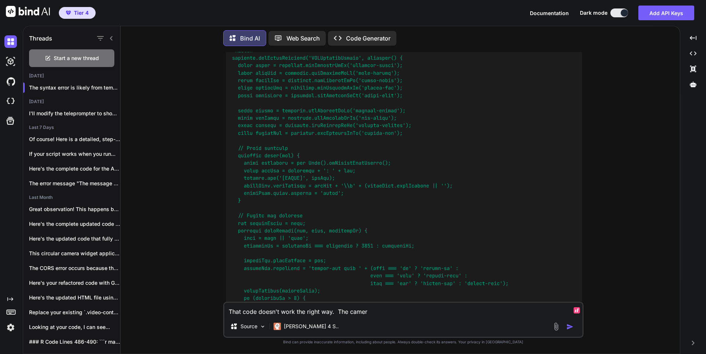
type textarea "x"
type textarea "That code doesn't work the right way. The camera"
type textarea "x"
type textarea "That code doesn't work the right way. The camera"
type textarea "x"
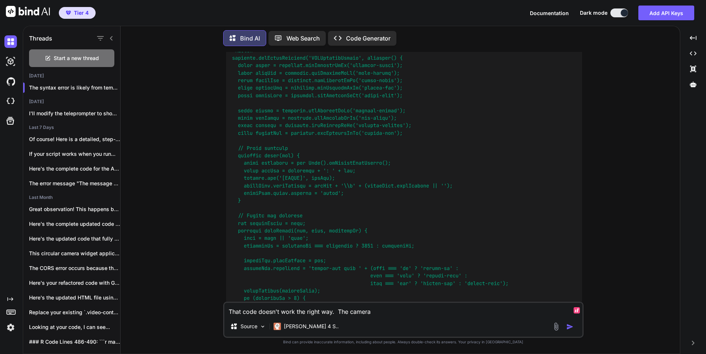
type textarea "That code doesn't work the right way. The camera d"
type textarea "x"
type textarea "That code doesn't work the right way. The camera do"
type textarea "x"
type textarea "That code doesn't work the right way. The camera don"
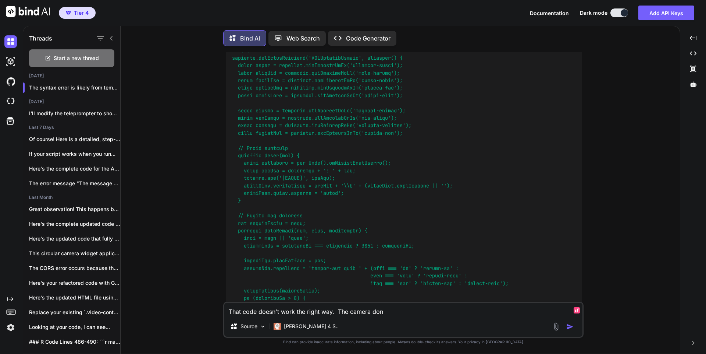
type textarea "x"
type textarea "That code doesn't work the right way. The camera do"
type textarea "x"
type textarea "That code doesn't work the right way. The camera doe"
type textarea "x"
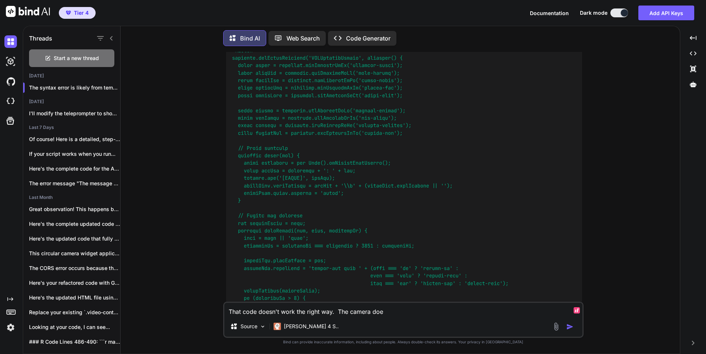
type textarea "That code doesn't work the right way. The camera does"
type textarea "x"
type textarea "That code doesn't work the right way. The camera doesn"
type textarea "x"
type textarea "That code doesn't work the right way. The camera doesn't"
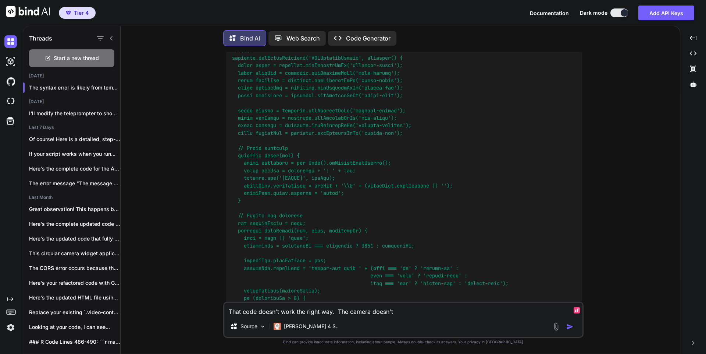
type textarea "x"
type textarea "That code doesn't work the right way. The camera doesn't"
type textarea "x"
type textarea "That code doesn't work the right way. The camera doesn't l"
type textarea "x"
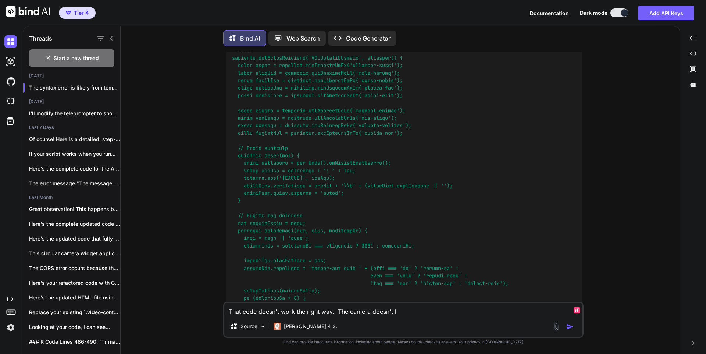
type textarea "That code doesn't work the right way. The camera doesn't lo"
type textarea "x"
type textarea "That code doesn't work the right way. The camera doesn't load"
type textarea "x"
type textarea "That code doesn't work the right way. The camera doesn't load o"
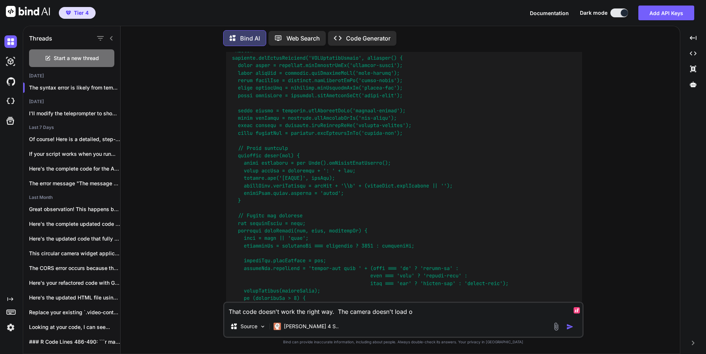
type textarea "x"
type textarea "That code doesn't work the right way. The camera doesn't load on"
type textarea "x"
type textarea "That code doesn't work the right way. The camera doesn't load on"
type textarea "x"
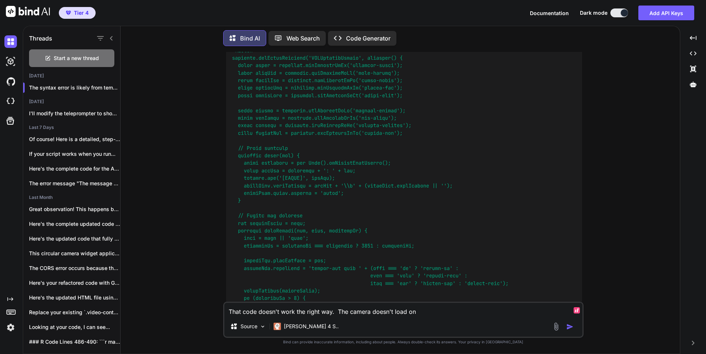
type textarea "That code doesn't work the right way. The camera doesn't load on a"
type textarea "x"
type textarea "That code doesn't work the right way. The camera doesn't load on ap"
type textarea "x"
type textarea "That code doesn't work the right way. The camera doesn't load on app"
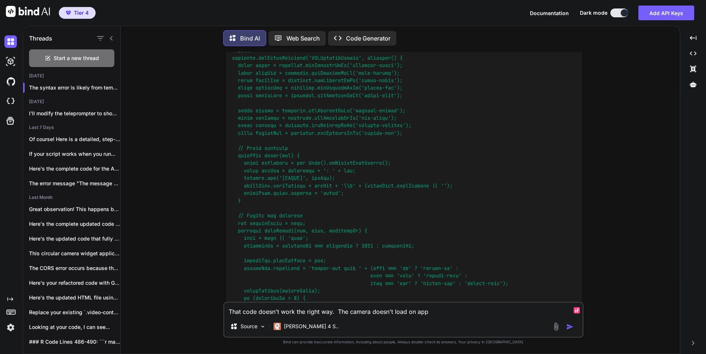
type textarea "x"
type textarea "That code doesn't work the right way. The camera doesn't load on app"
type textarea "x"
type textarea "That code doesn't work the right way. The camera doesn't load on app p"
type textarea "x"
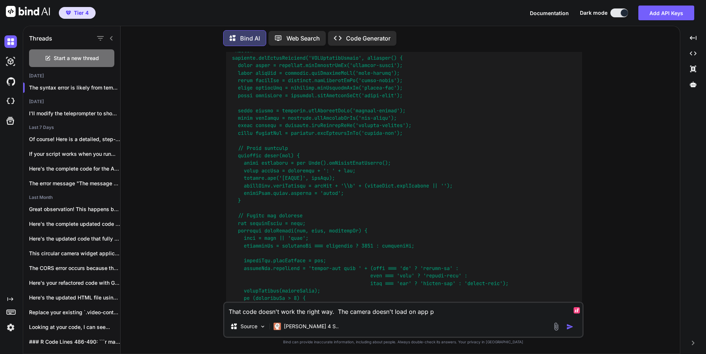
type textarea "That code doesn't work the right way. The camera doesn't load on app pa"
type textarea "x"
type textarea "That code doesn't work the right way. The camera doesn't load on app pag"
type textarea "x"
type textarea "That code doesn't work the right way. The camera doesn't load on app page"
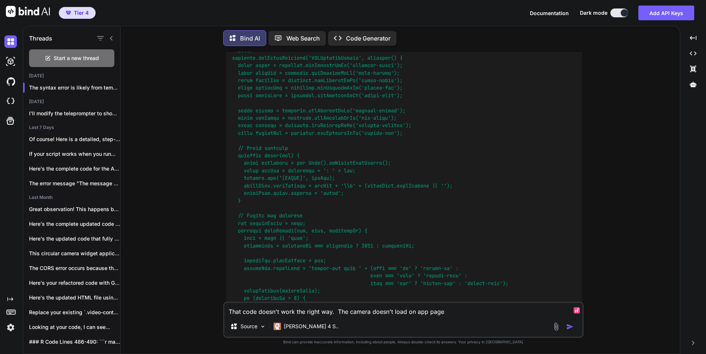
type textarea "x"
type textarea "That code doesn't work the right way. The camera doesn't load on app page"
type textarea "x"
type textarea "That code doesn't work the right way. The camera doesn't load on app page l"
type textarea "x"
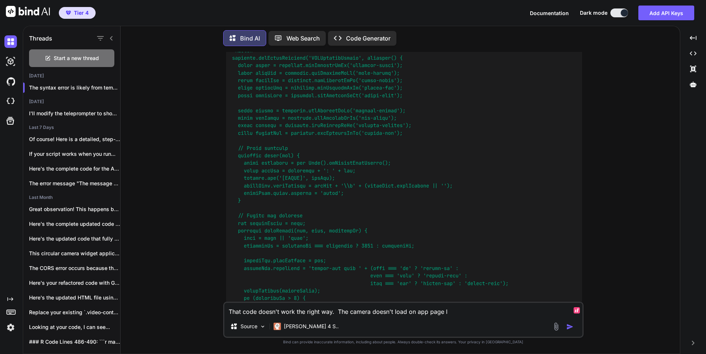
type textarea "That code doesn't work the right way. The camera doesn't load on app page lo"
type textarea "x"
type textarea "That code doesn't work the right way. The camera doesn't load on app page loa"
type textarea "x"
type textarea "That code doesn't work the right way. The camera doesn't load on app page load"
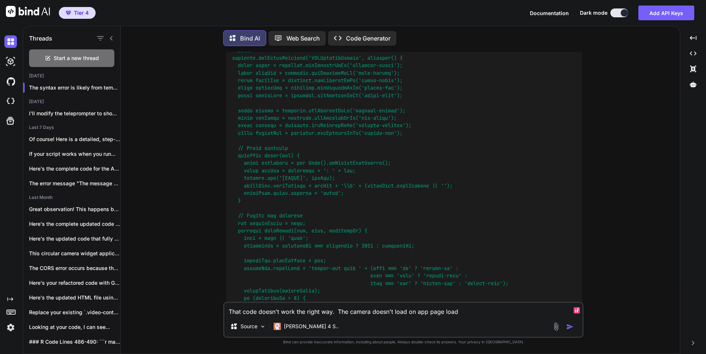
type textarea "x"
type textarea "That code doesn't work the right way. The camera doesn't load on app page load"
type textarea "x"
type textarea "That code doesn't work the right way. The camera doesn't load on app page load t"
type textarea "x"
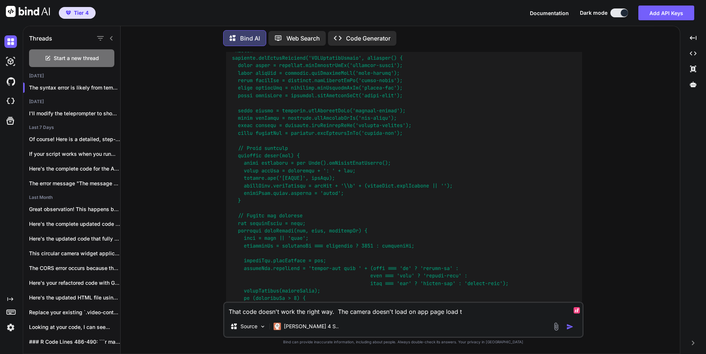
type textarea "That code doesn't work the right way. The camera doesn't load on app page load …"
type textarea "x"
type textarea "That code doesn't work the right way. The camera doesn't load on app page load …"
type textarea "x"
type textarea "That code doesn't work the right way. The camera doesn't load on app page load …"
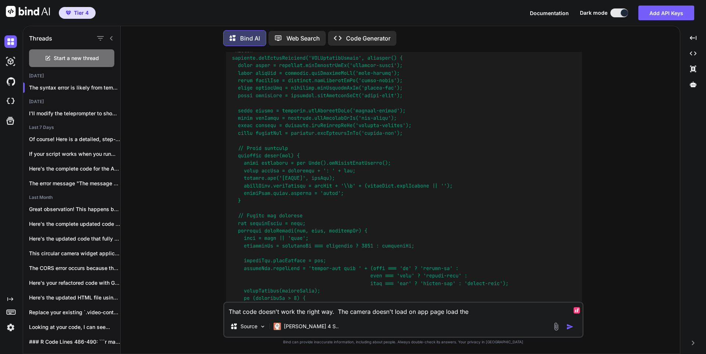
type textarea "x"
type textarea "That code doesn't work the right way. The camera doesn't load on app page load …"
type textarea "x"
type textarea "That code doesn't work the right way. The camera doesn't load on app page load …"
type textarea "x"
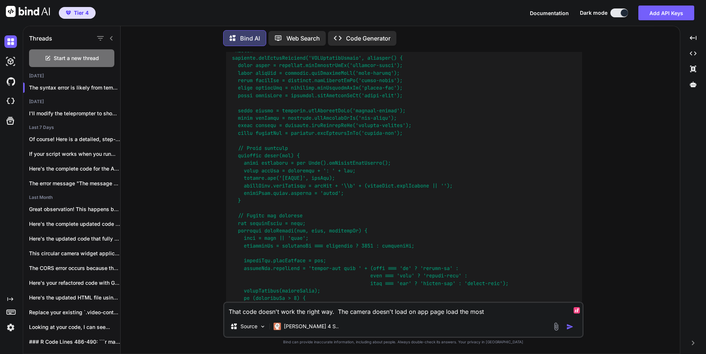
type textarea "That code doesn't work the right way. The camera doesn't load on app page load …"
type textarea "x"
type textarea "That code doesn't work the right way. The camera doesn't load on app page load …"
type textarea "x"
type textarea "That code doesn't work the right way. The camera doesn't load on app page load …"
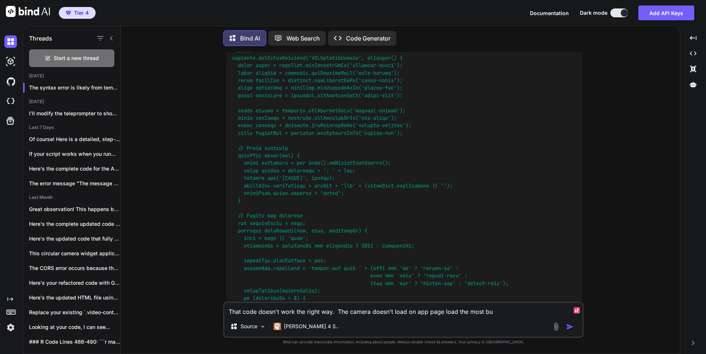
type textarea "x"
type textarea "That code doesn't work the right way. The camera doesn't load on app page load …"
type textarea "x"
type textarea "That code doesn't work the right way. The camera doesn't load on app page load …"
type textarea "x"
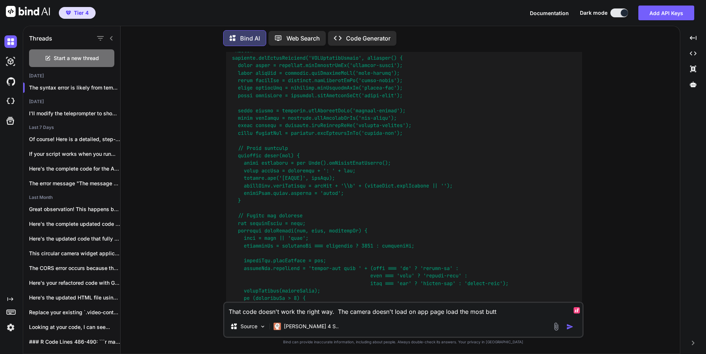
type textarea "That code doesn't work the right way. The camera doesn't load on app page load …"
type textarea "x"
type textarea "That code doesn't work the right way. The camera doesn't load on app page load …"
type textarea "x"
type textarea "That code doesn't work the right way. The camera doesn't load on app page load …"
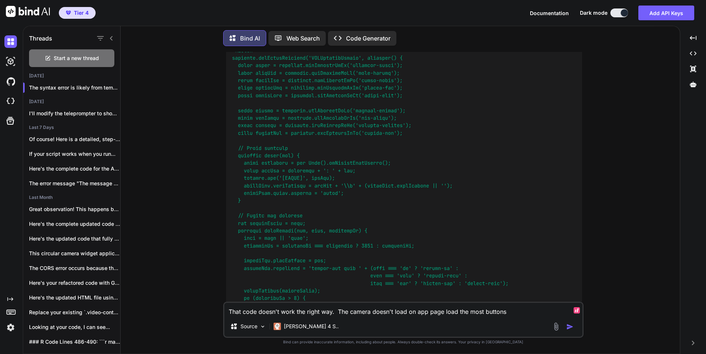
type textarea "x"
type textarea "That code doesn't work the right way. The camera doesn't load on app page load …"
type textarea "x"
type textarea "That code doesn't work the right way. The camera doesn't load on app page load …"
type textarea "x"
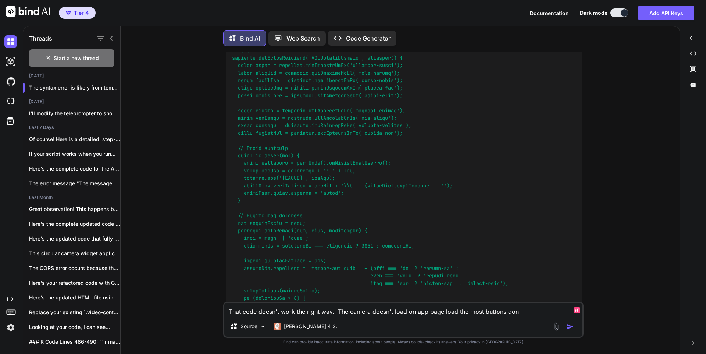
type textarea "That code doesn't work the right way. The camera doesn't load on app page load …"
type textarea "x"
type textarea "That code doesn't work the right way. The camera doesn't load on app page load …"
type textarea "x"
type textarea "That code doesn't work the right way. The camera doesn't load on app page load …"
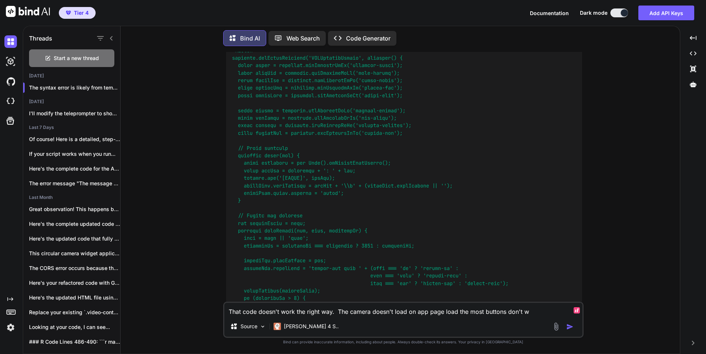
type textarea "x"
type textarea "That code doesn't work the right way. The camera doesn't load on app page load …"
type textarea "x"
type textarea "That code doesn't work the right way. The camera doesn't load on app page load …"
type textarea "x"
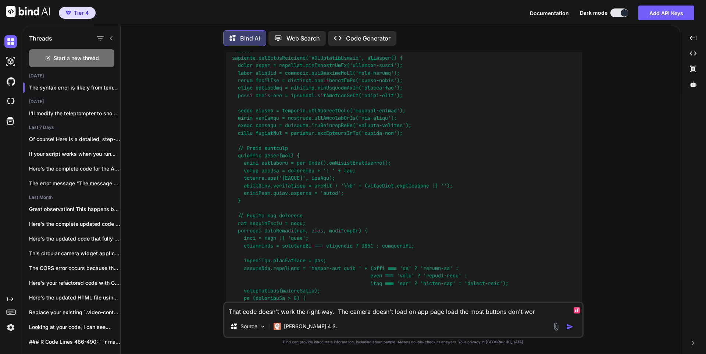
type textarea "That code doesn't work the right way. The camera doesn't load on app page load …"
type textarea "x"
type textarea "That code doesn't work the right way. The camera doesn't load on app page load …"
type textarea "x"
type textarea "That code doesn't work the right way. The camera doesn't load on app page load …"
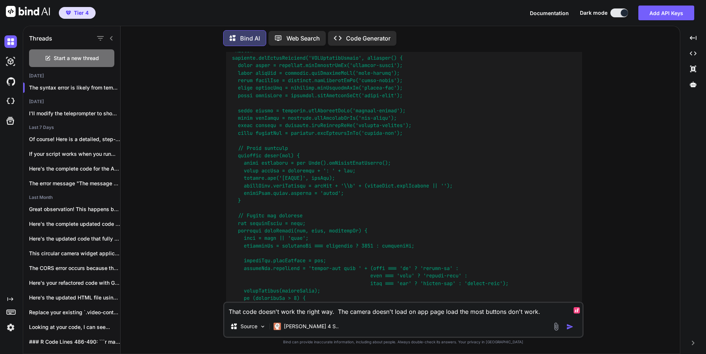
type textarea "x"
type textarea "That code doesn't work the right way. The camera doesn't load on app page load …"
type textarea "x"
type textarea "That code doesn't work the right way. The camera doesn't load on app page load …"
type textarea "x"
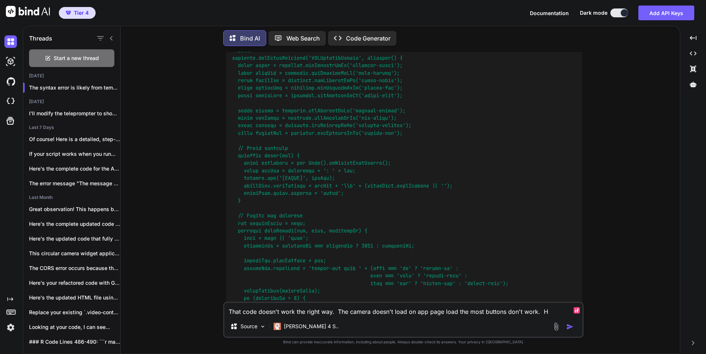
type textarea "That code doesn't work the right way. The camera doesn't load on app page load …"
type textarea "x"
type textarea "That code doesn't work the right way. The camera doesn't load on app page load …"
type textarea "x"
type textarea "That code doesn't work the right way. The camera doesn't load on app page load …"
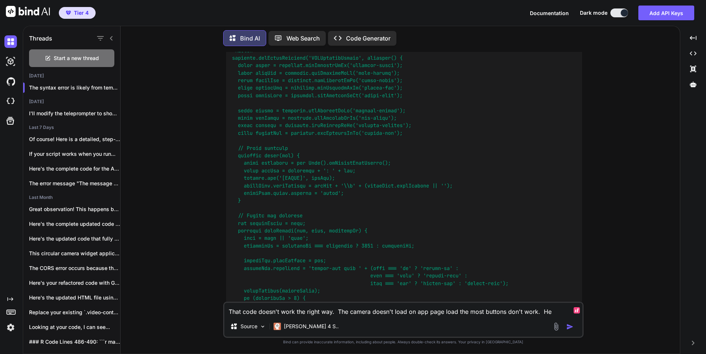
type textarea "x"
type textarea "That code doesn't work the right way. The camera doesn't load on app page load …"
type textarea "x"
type textarea "That code doesn't work the right way. The camera doesn't load on app page load …"
type textarea "x"
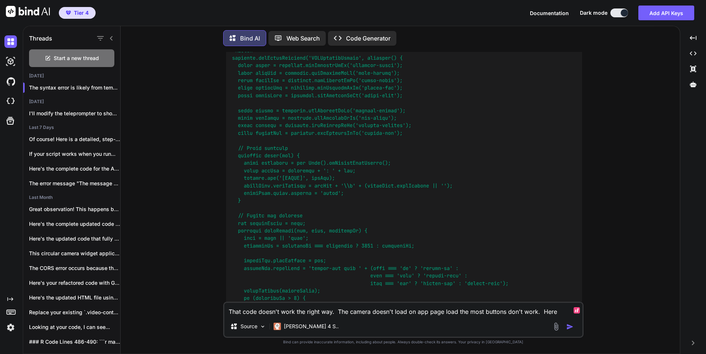
type textarea "That code doesn't work the right way. The camera doesn't load on app page load …"
type textarea "x"
type textarea "That code doesn't work the right way. The camera doesn't load on app page load …"
type textarea "x"
type textarea "That code doesn't work the right way. The camera doesn't load on app page load …"
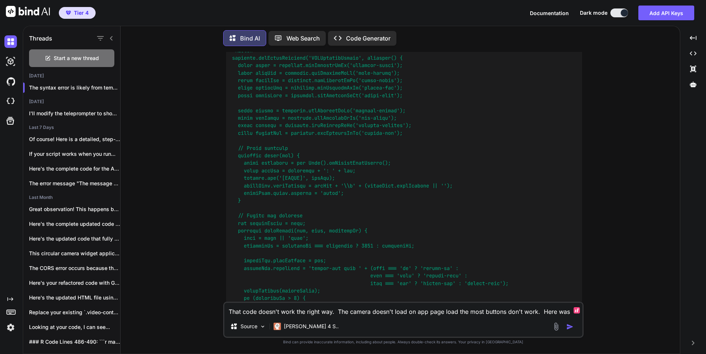
type textarea "x"
type textarea "That code doesn't work the right way. The camera doesn't load on app page load …"
type textarea "x"
type textarea "That code doesn't work the right way. The camera doesn't load on app page load …"
type textarea "x"
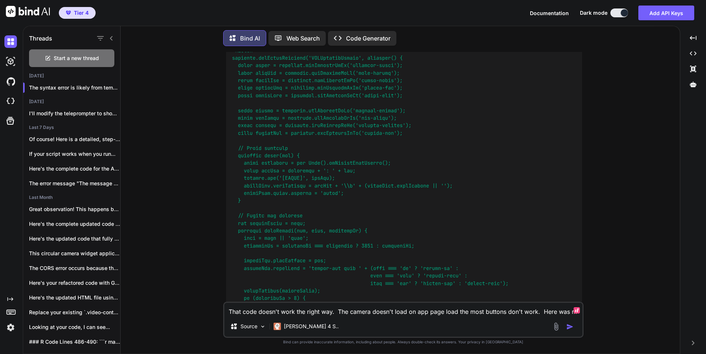
type textarea "That code doesn't work the right way. The camera doesn't load on app page load …"
type textarea "x"
type textarea "That code doesn't work the right way. The camera doesn't load on app page load …"
type textarea "x"
type textarea "That code doesn't work the right way. The camera doesn't load on app page load …"
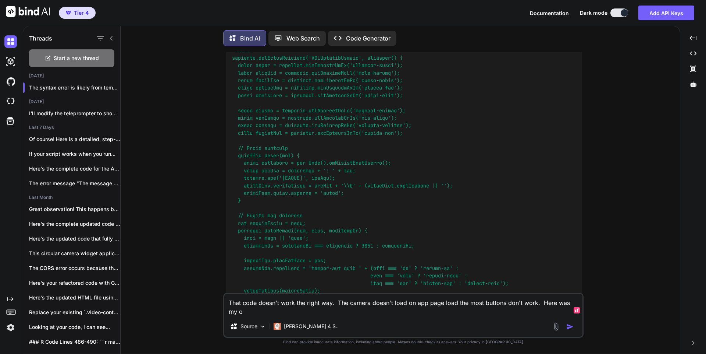
type textarea "x"
type textarea "That code doesn't work the right way. The camera doesn't load on app page load …"
type textarea "x"
type textarea "That code doesn't work the right way. The camera doesn't load on app page load …"
type textarea "x"
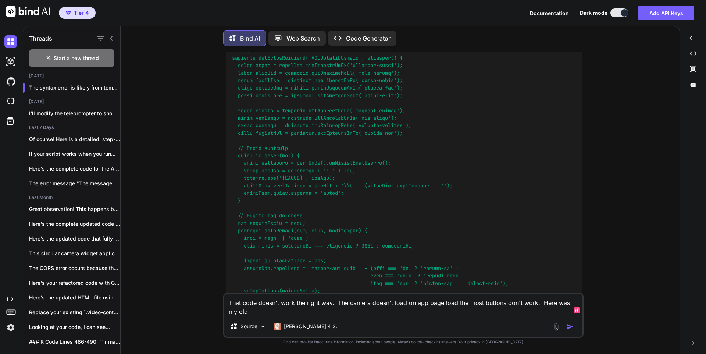
type textarea "That code doesn't work the right way. The camera doesn't load on app page load …"
type textarea "x"
type textarea "That code doesn't work the right way. The camera doesn't load on app page load …"
type textarea "x"
type textarea "That code doesn't work the right way. The camera doesn't load on app page load …"
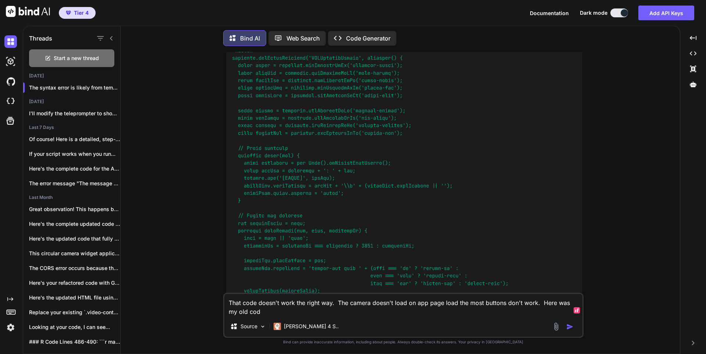
type textarea "x"
type textarea "That code doesn't work the right way. The camera doesn't load on app page load …"
type textarea "x"
type textarea "That code doesn't work the right way. The camera doesn't load on app page load …"
type textarea "x"
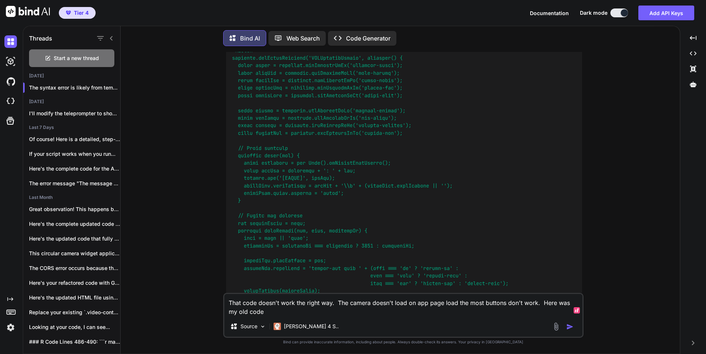
type textarea "That code doesn't work the right way. The camera doesn't load on app page load …"
type textarea "x"
type textarea "That code doesn't work the right way. The camera doesn't load on app page load …"
type textarea "x"
type textarea "That code doesn't work the right way. The camera doesn't load on app page load …"
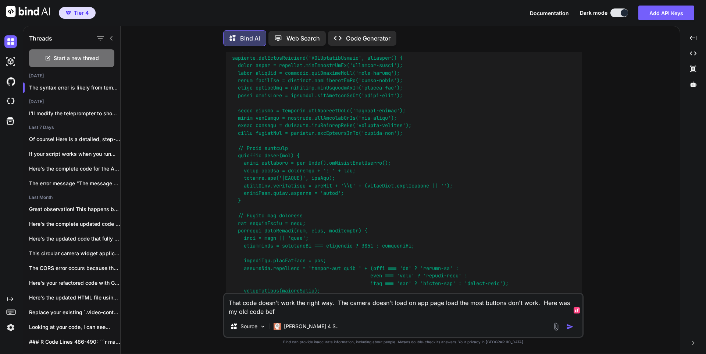
type textarea "x"
type textarea "That code doesn't work the right way. The camera doesn't load on app page load …"
type textarea "x"
type textarea "That code doesn't work the right way. The camera doesn't load on app page load …"
type textarea "x"
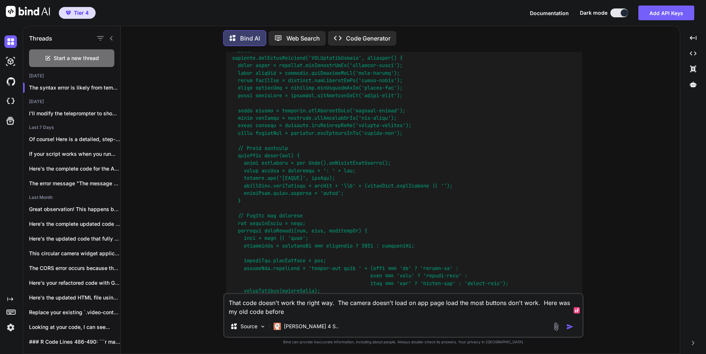
type textarea "That code doesn't work the right way. The camera doesn't load on app page load …"
type textarea "x"
type textarea "That code doesn't work the right way. The camera doesn't load on app page load …"
type textarea "x"
type textarea "That code doesn't work the right way. The camera doesn't load on app page load …"
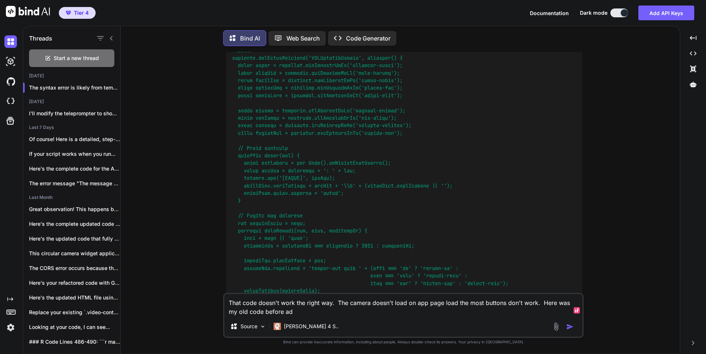
type textarea "x"
type textarea "That code doesn't work the right way. The camera doesn't load on app page load …"
type textarea "x"
type textarea "That code doesn't work the right way. The camera doesn't load on app page load …"
type textarea "x"
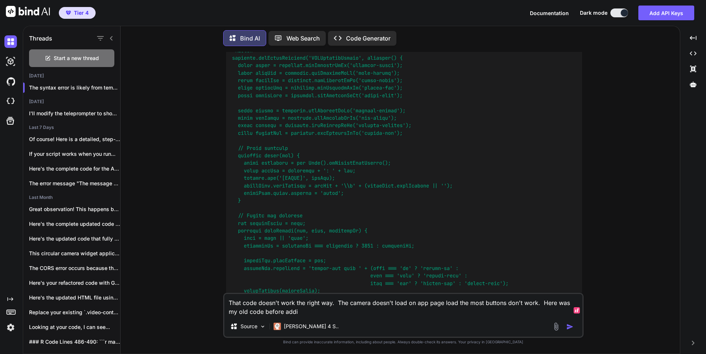
type textarea "That code doesn't work the right way. The camera doesn't load on app page load …"
type textarea "x"
type textarea "That code doesn't work the right way. The camera doesn't load on app page load …"
type textarea "x"
type textarea "That code doesn't work the right way. The camera doesn't load on app page load …"
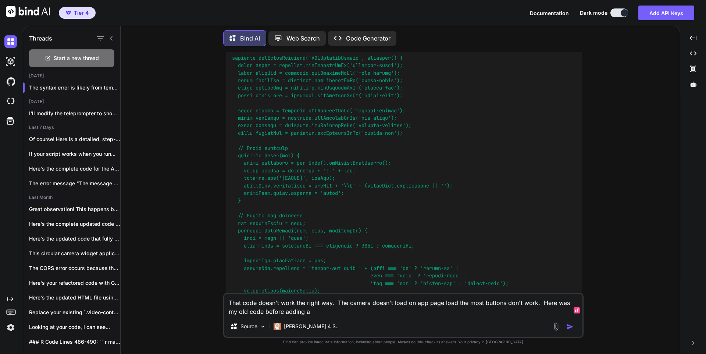
type textarea "x"
type textarea "That code doesn't work the right way. The camera doesn't load on app page load …"
type textarea "x"
type textarea "That code doesn't work the right way. The camera doesn't load on app page load …"
type textarea "x"
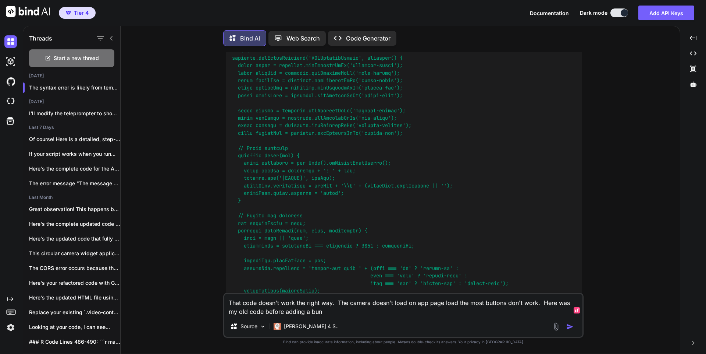
type textarea "That code doesn't work the right way. The camera doesn't load on app page load …"
paste textarea "export default { async fetch(request, env, ctx) { const url = new URL(request.u…"
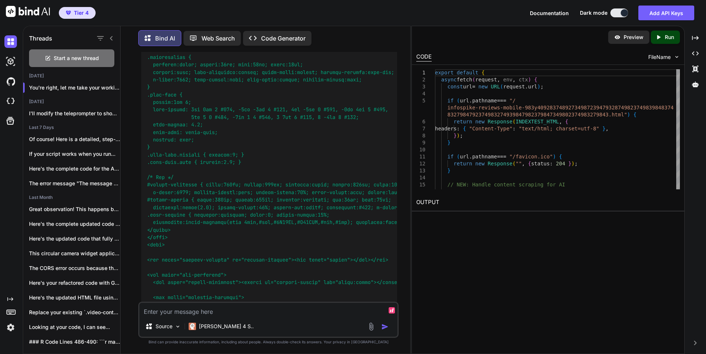
scroll to position [9810, 0]
